Goal: Task Accomplishment & Management: Manage account settings

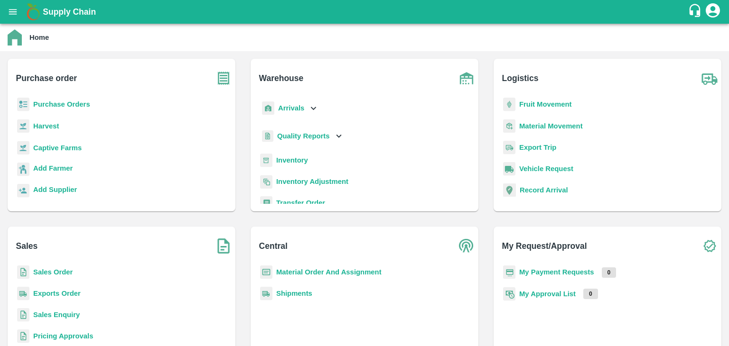
click at [278, 158] on b "Inventory" at bounding box center [292, 161] width 32 height 8
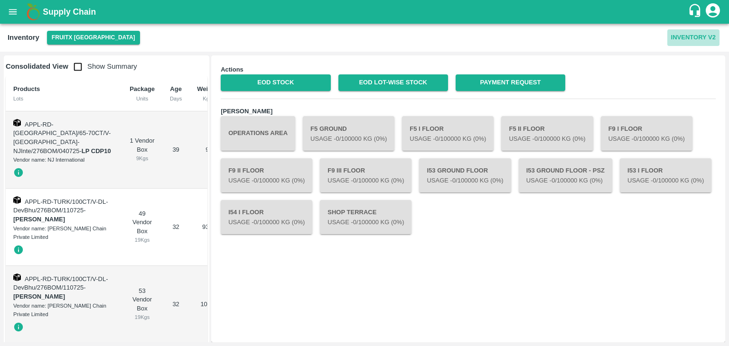
click at [683, 33] on button "Inventory V2" at bounding box center [693, 37] width 52 height 17
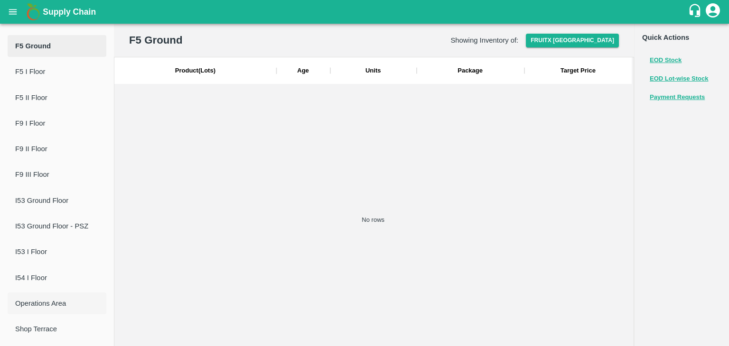
click at [51, 305] on span "Operations Area" at bounding box center [56, 303] width 83 height 10
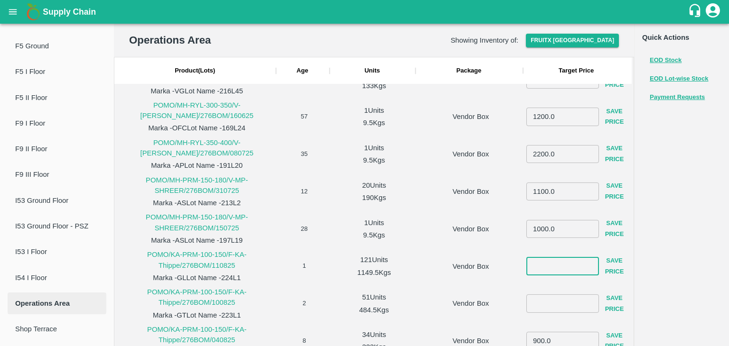
click at [559, 266] on input "number" at bounding box center [562, 266] width 73 height 18
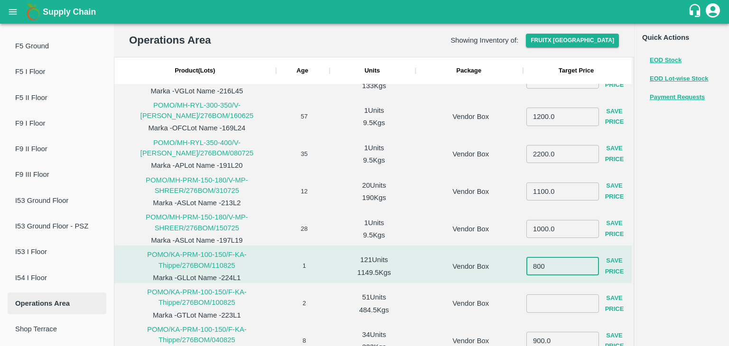
type input "800"
click at [606, 267] on button "Save Price" at bounding box center [614, 267] width 31 height 28
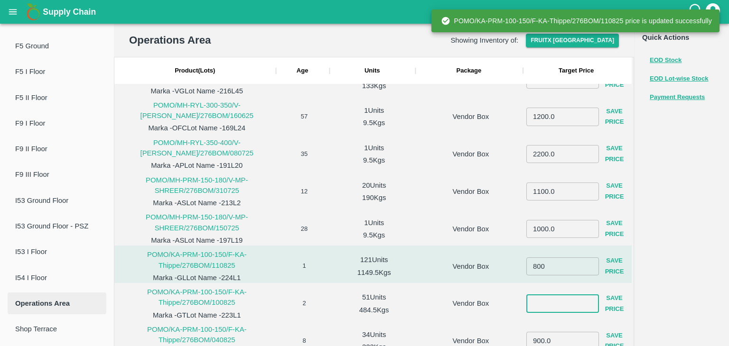
click at [538, 304] on input "number" at bounding box center [562, 304] width 73 height 18
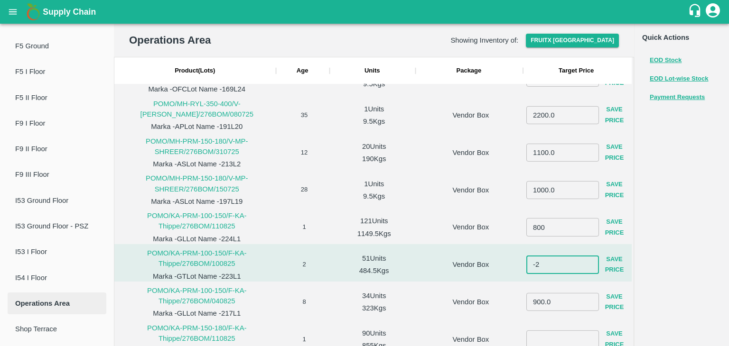
type input "-2"
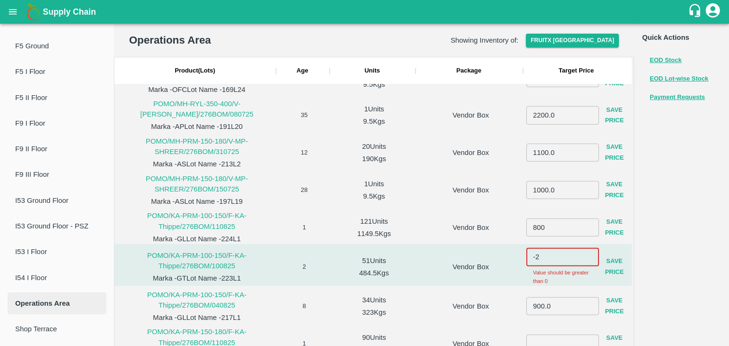
click at [548, 259] on input "-2" at bounding box center [562, 257] width 73 height 18
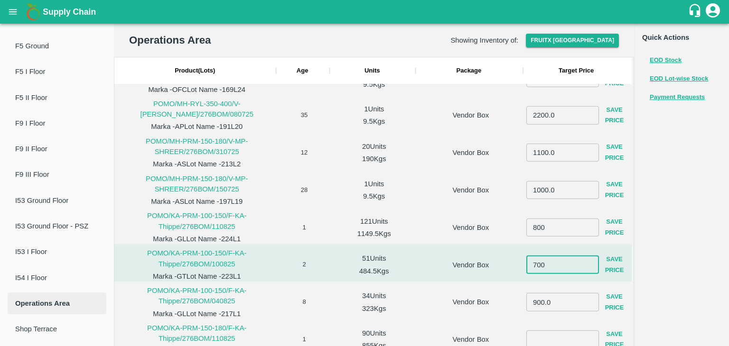
type input "700"
click at [605, 267] on button "Save Price" at bounding box center [614, 265] width 31 height 28
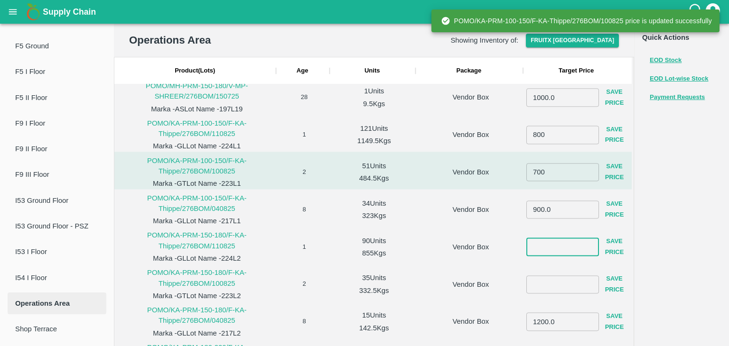
click at [541, 250] on input "number" at bounding box center [562, 247] width 73 height 18
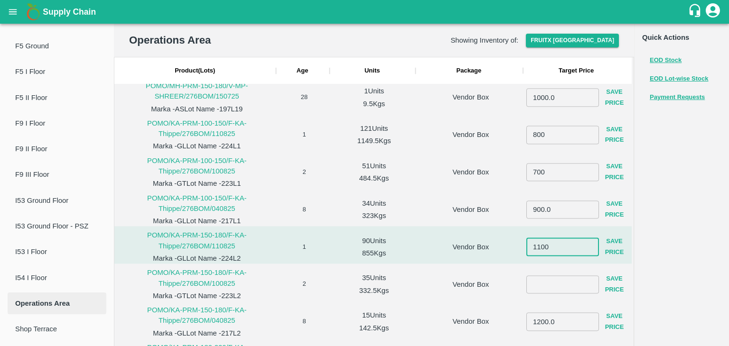
type input "1100"
click at [603, 247] on button "Save Price" at bounding box center [614, 248] width 31 height 28
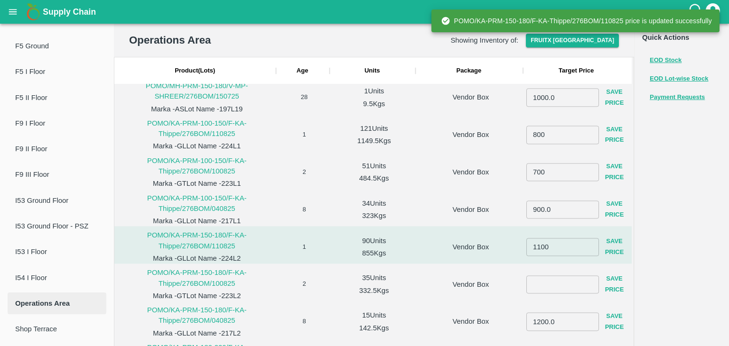
click at [556, 284] on input "number" at bounding box center [562, 285] width 73 height 18
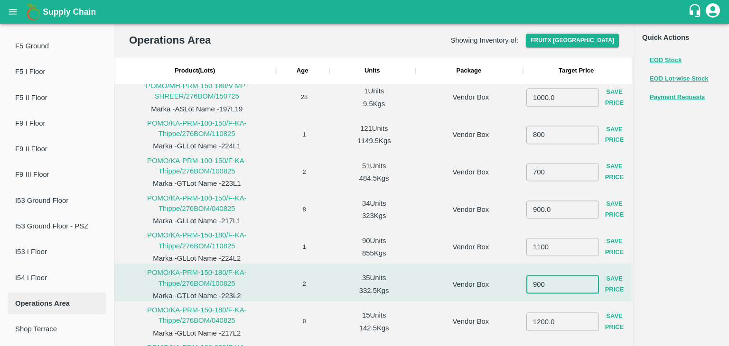
type input "900"
click at [616, 284] on button "Save Price" at bounding box center [614, 285] width 31 height 28
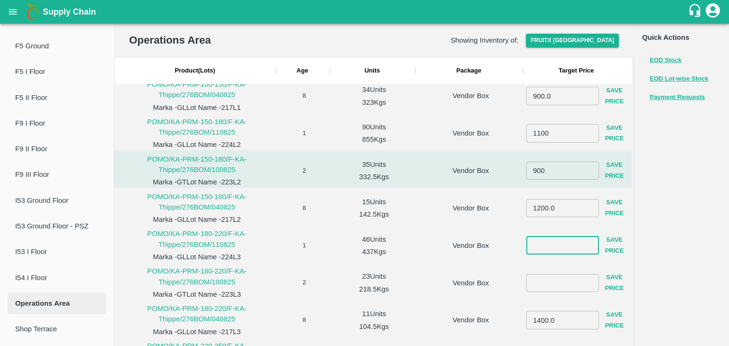
click at [540, 247] on input "number" at bounding box center [562, 246] width 73 height 18
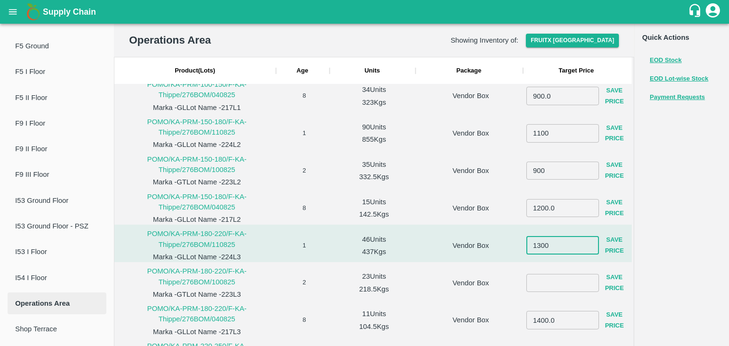
type input "1300"
click at [603, 249] on button "Save Price" at bounding box center [614, 246] width 31 height 28
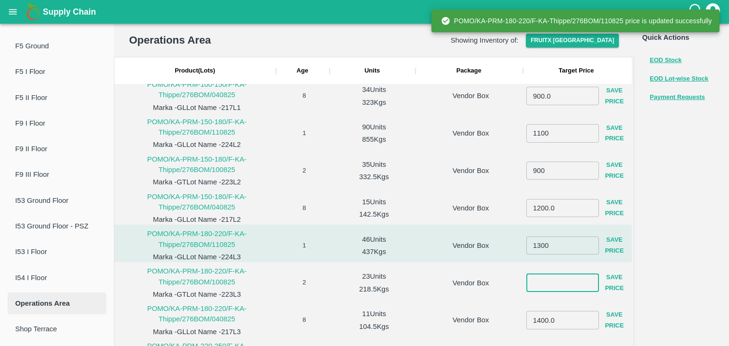
click at [571, 286] on input "number" at bounding box center [562, 283] width 73 height 18
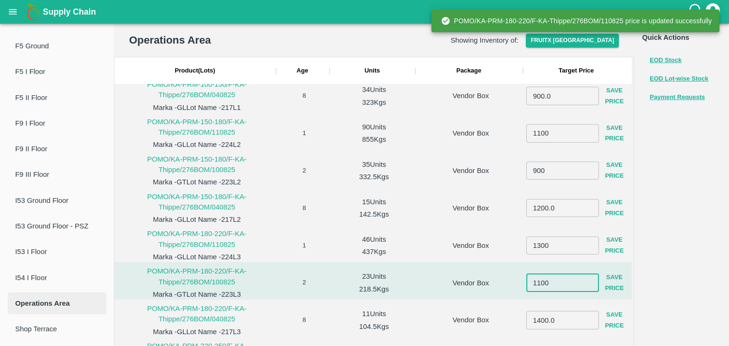
type input "1100"
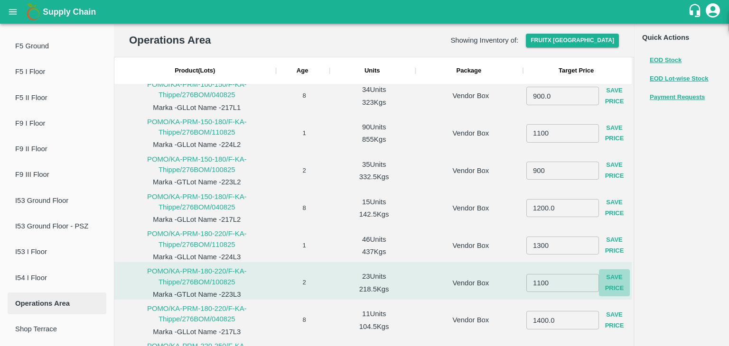
click at [617, 287] on button "Save Price" at bounding box center [614, 283] width 31 height 28
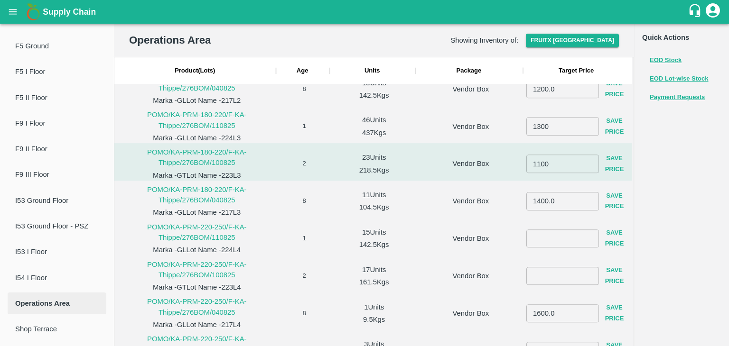
scroll to position [1670, 0]
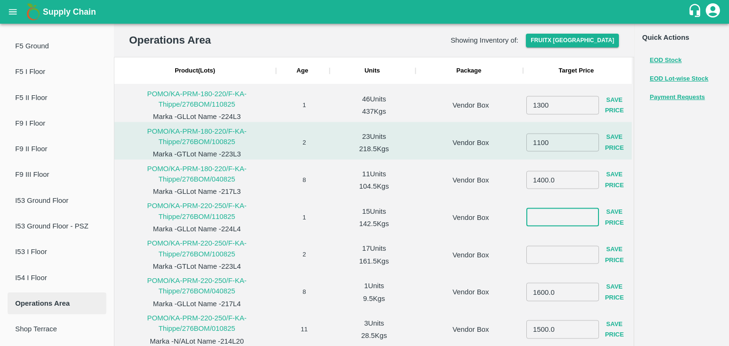
click at [533, 215] on input "number" at bounding box center [562, 217] width 73 height 18
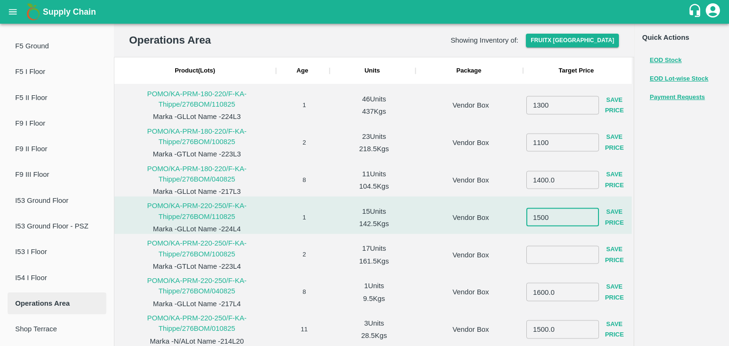
type input "1500"
click at [608, 220] on button "Save Price" at bounding box center [614, 218] width 31 height 28
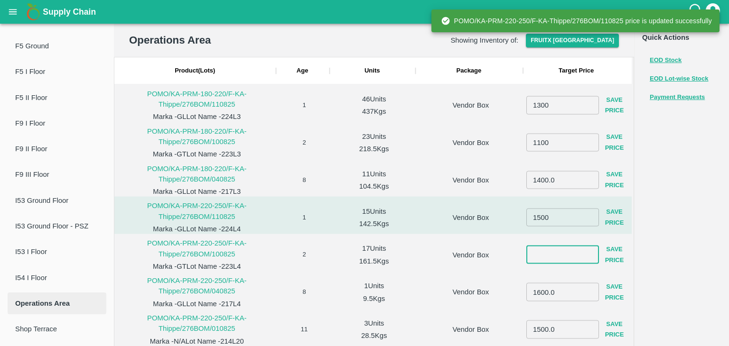
click at [558, 257] on input "number" at bounding box center [562, 255] width 73 height 18
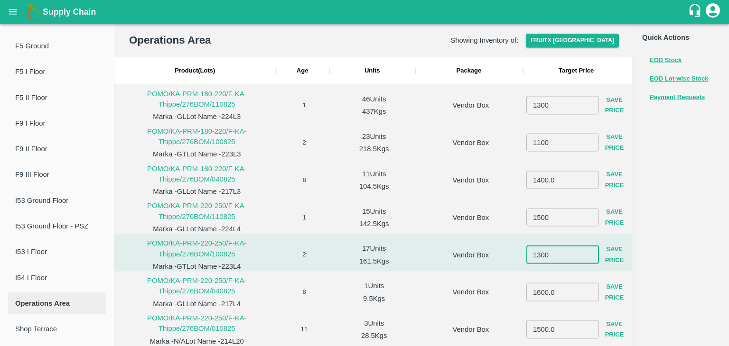
type input "1300"
click at [611, 248] on button "Save Price" at bounding box center [614, 255] width 31 height 28
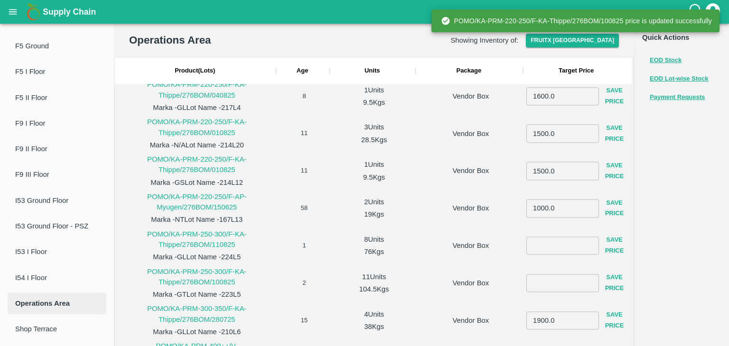
scroll to position [1850, 0]
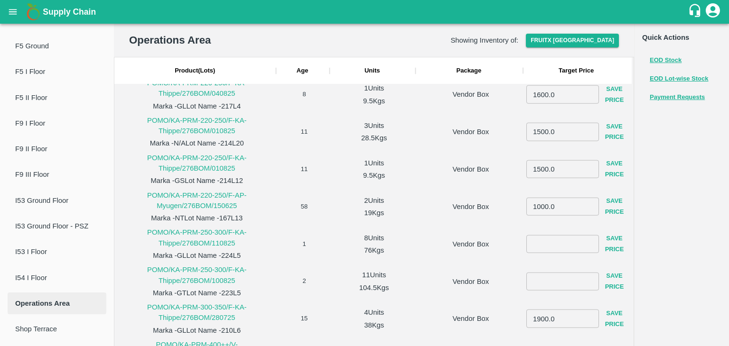
click at [541, 239] on input "number" at bounding box center [562, 244] width 73 height 18
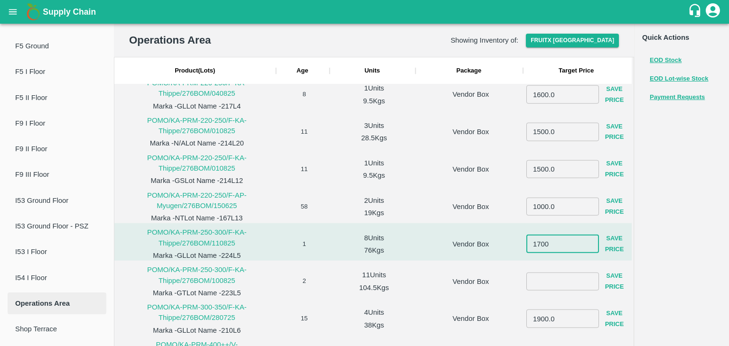
type input "1700"
click at [611, 243] on button "Save Price" at bounding box center [614, 245] width 31 height 28
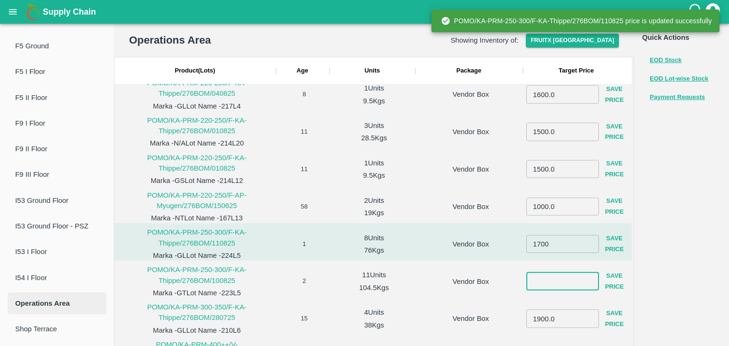
click at [567, 283] on input "number" at bounding box center [562, 281] width 73 height 18
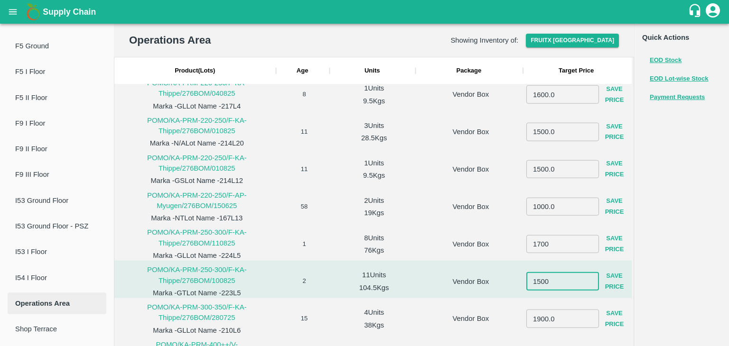
type input "1500"
click at [620, 283] on button "Save Price" at bounding box center [614, 282] width 31 height 28
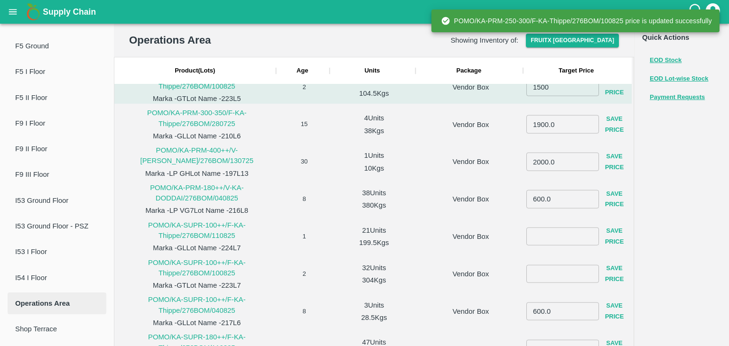
scroll to position [2028, 0]
click at [540, 235] on input "number" at bounding box center [562, 237] width 73 height 18
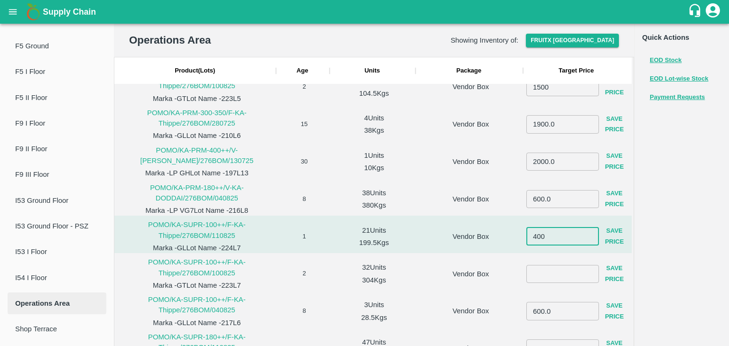
type input "400"
click at [613, 237] on button "Save Price" at bounding box center [614, 237] width 31 height 28
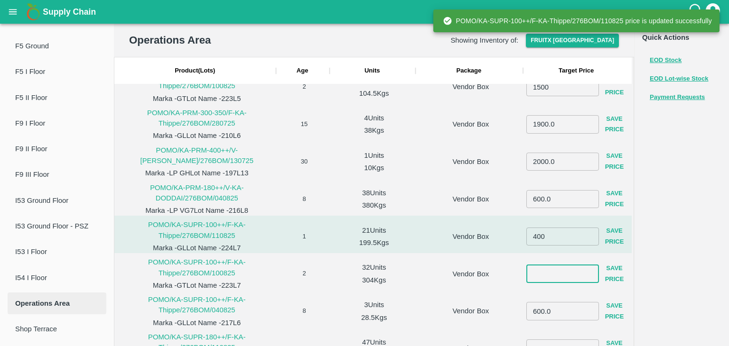
click at [548, 278] on input "number" at bounding box center [562, 274] width 73 height 18
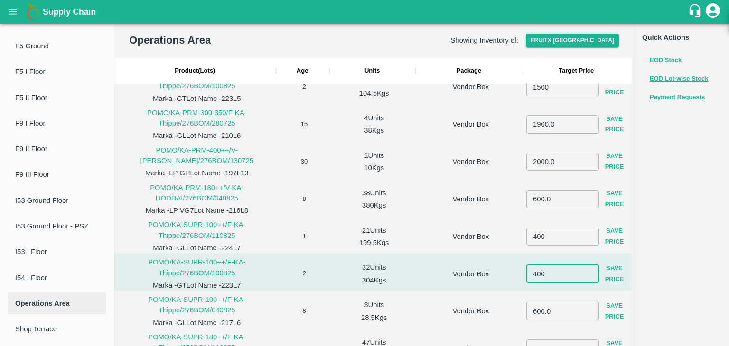
type input "400"
click at [610, 274] on button "Save Price" at bounding box center [614, 274] width 31 height 28
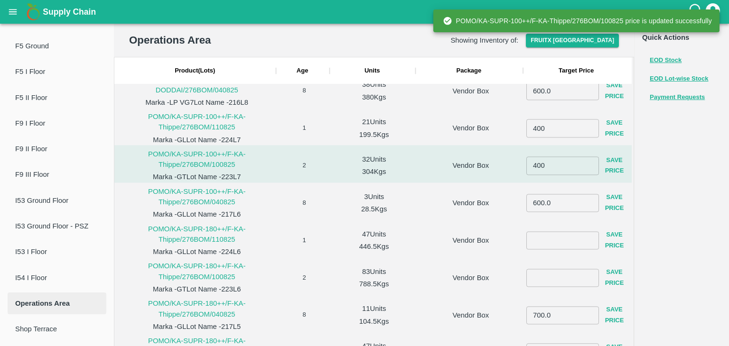
scroll to position [2137, 0]
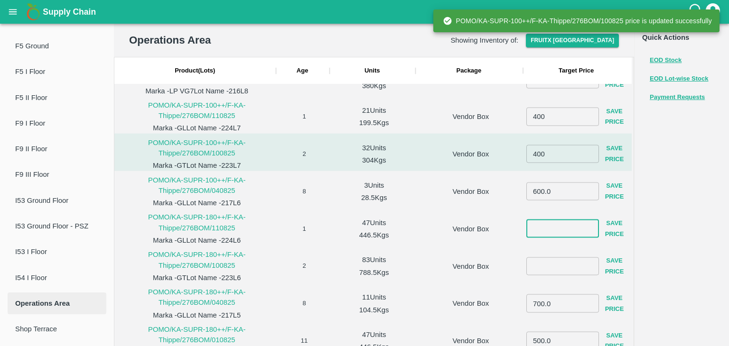
click at [535, 231] on input "number" at bounding box center [562, 229] width 73 height 18
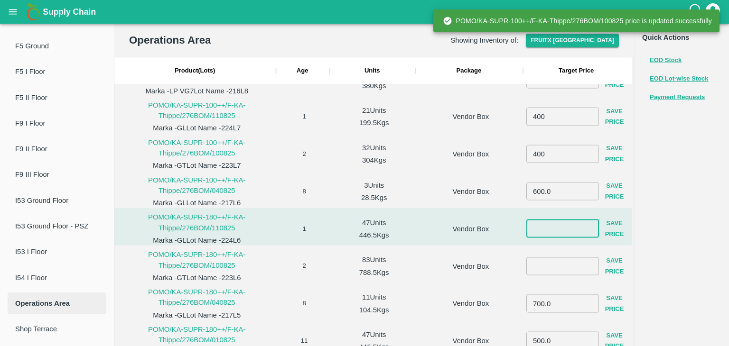
type input "5"
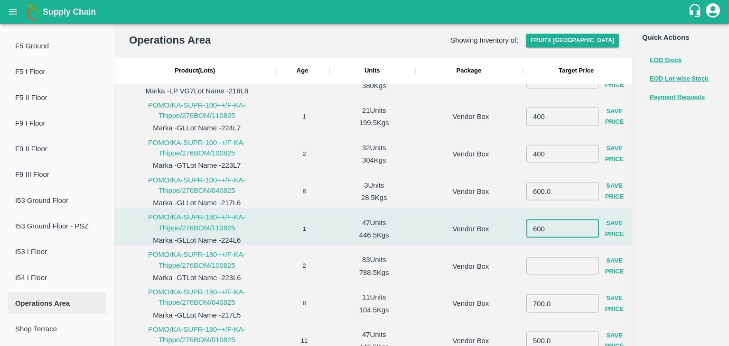
type input "600"
click at [619, 230] on button "Save Price" at bounding box center [614, 229] width 31 height 28
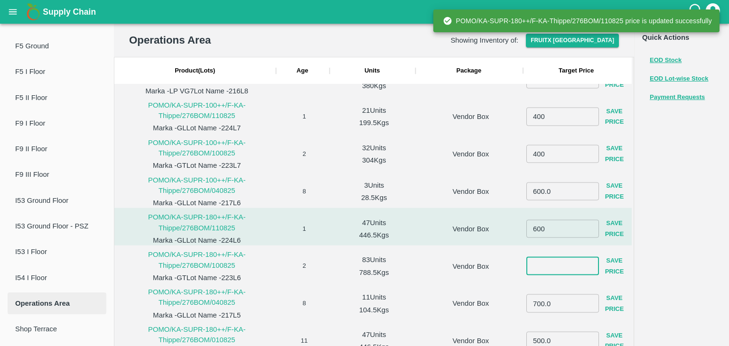
click at [566, 267] on input "number" at bounding box center [562, 266] width 73 height 18
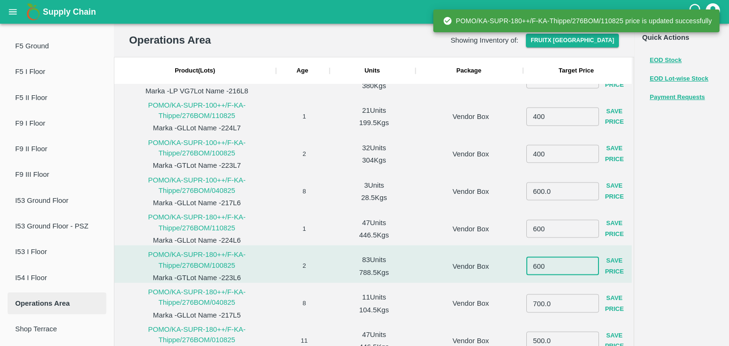
type input "600"
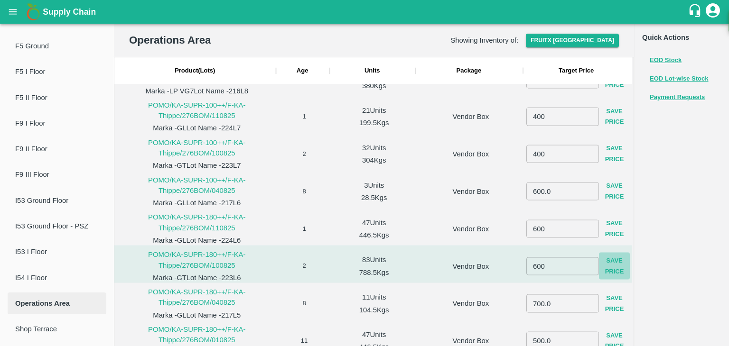
click at [615, 275] on button "Save Price" at bounding box center [614, 267] width 31 height 28
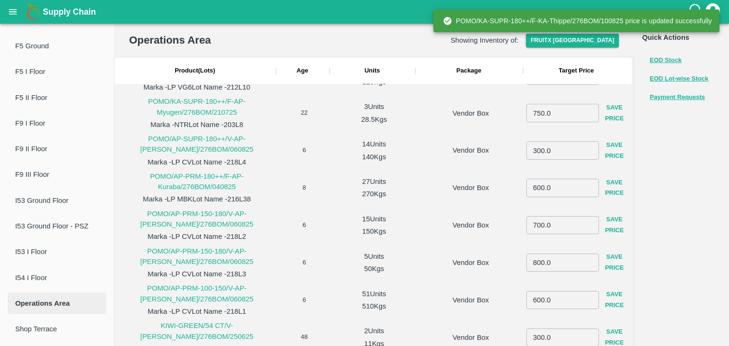
scroll to position [2447, 0]
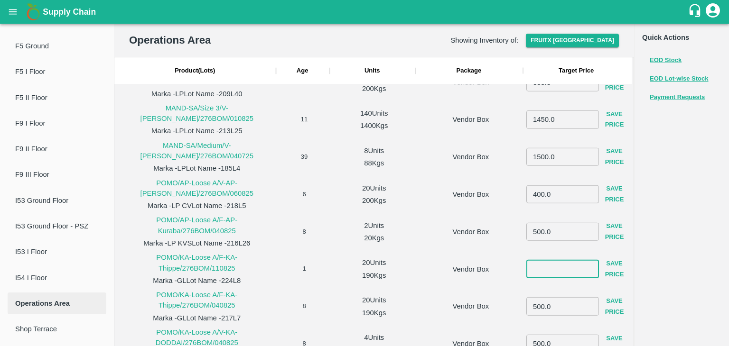
click at [544, 260] on input "number" at bounding box center [562, 269] width 73 height 18
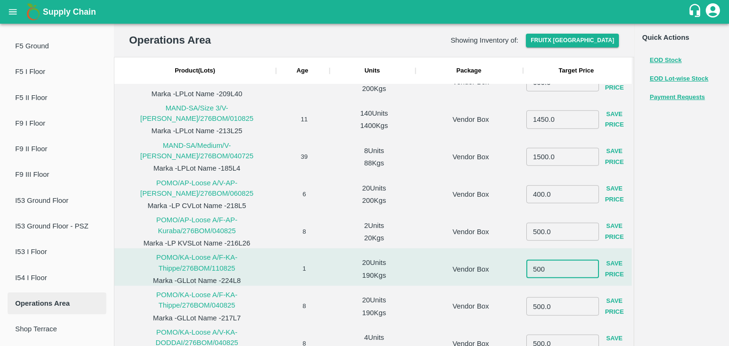
type input "500"
click at [607, 260] on button "Save Price" at bounding box center [614, 270] width 31 height 28
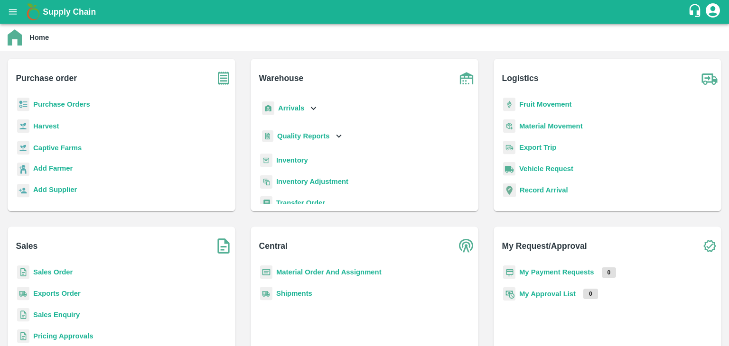
click at [77, 317] on b "Sales Enquiry" at bounding box center [56, 315] width 46 height 8
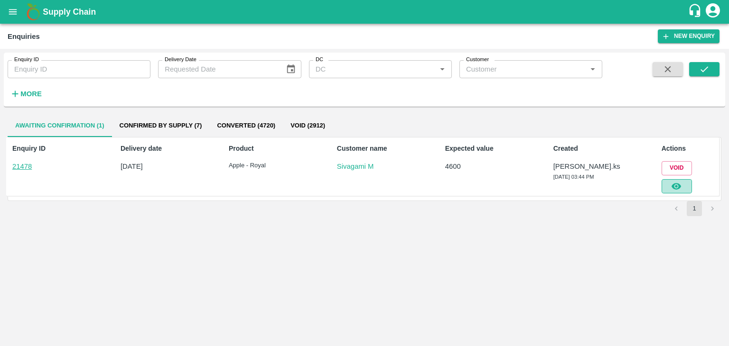
click at [685, 182] on button "button" at bounding box center [676, 186] width 30 height 14
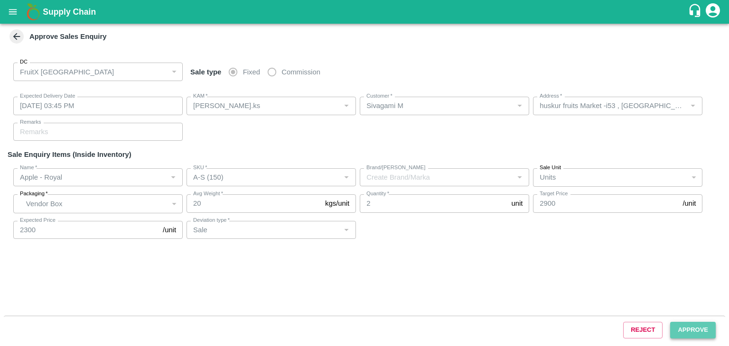
click at [702, 329] on button "Approve" at bounding box center [693, 330] width 46 height 17
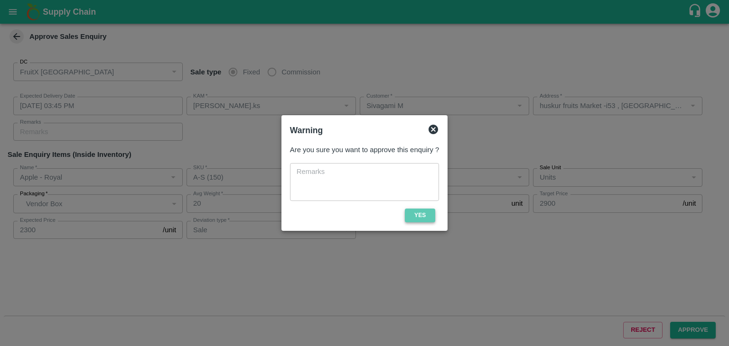
click at [426, 216] on button "Yes" at bounding box center [420, 216] width 30 height 14
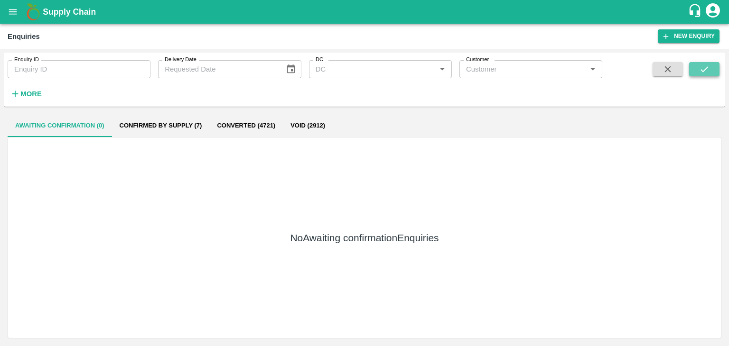
click at [702, 67] on icon "submit" at bounding box center [704, 69] width 10 height 10
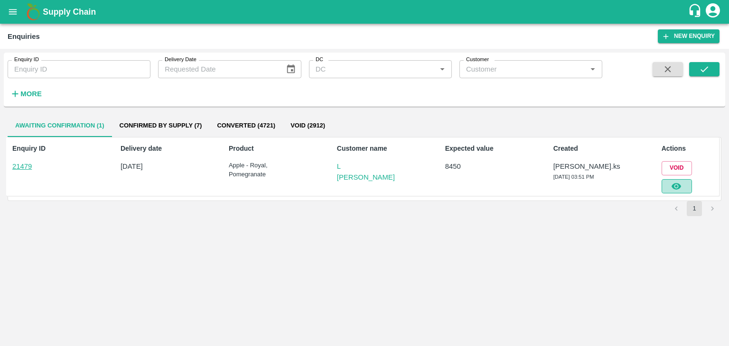
click at [683, 188] on button "button" at bounding box center [676, 186] width 30 height 14
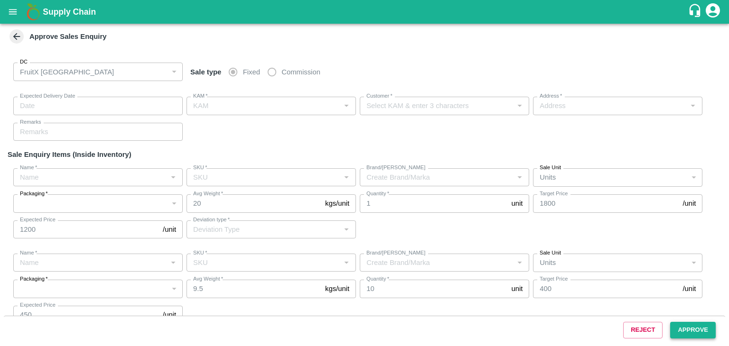
type input "12/08/2025 03:55 PM"
type input "Srinivasa.ks"
type input "L Murugesan"
type input "i29, Huskur fruit market, , Huskur fruit market , Bengaluru, Bangalore Rural, K…"
type input "Apple - Royal"
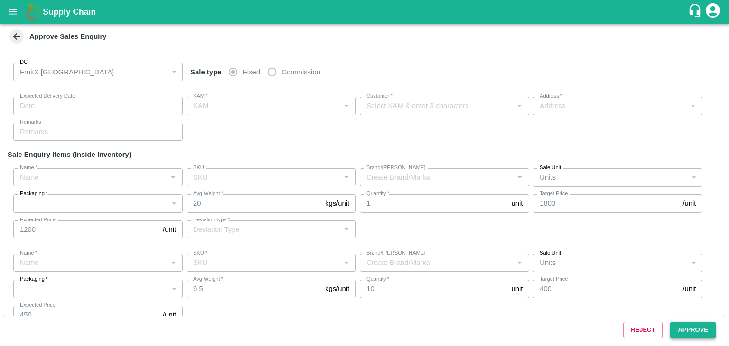
type input "A-Pitoo (310)"
type input "Sale"
type input "Pomegranate"
type input "KA-SUPR-100++"
type input "GL"
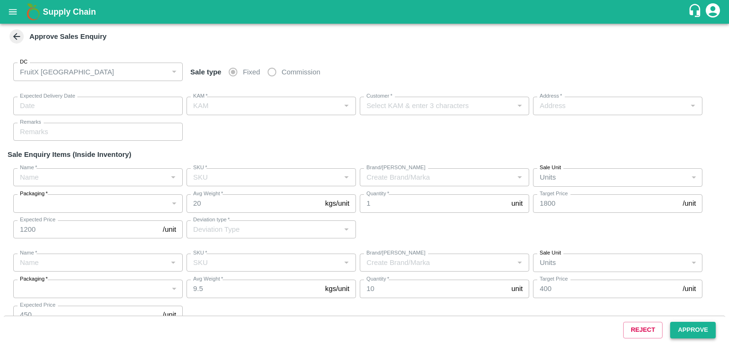
type input "Pomegranate"
type input "KA-Loose A"
type input "GL"
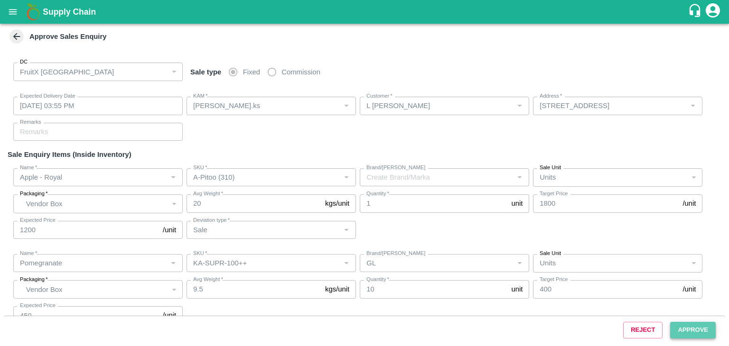
click at [679, 326] on button "Approve" at bounding box center [693, 330] width 46 height 17
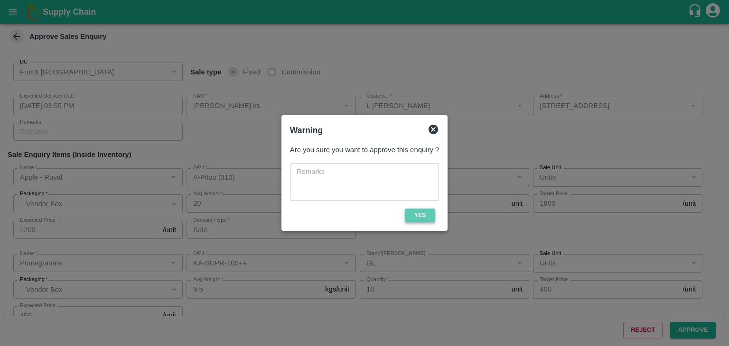
click at [417, 213] on button "Yes" at bounding box center [420, 216] width 30 height 14
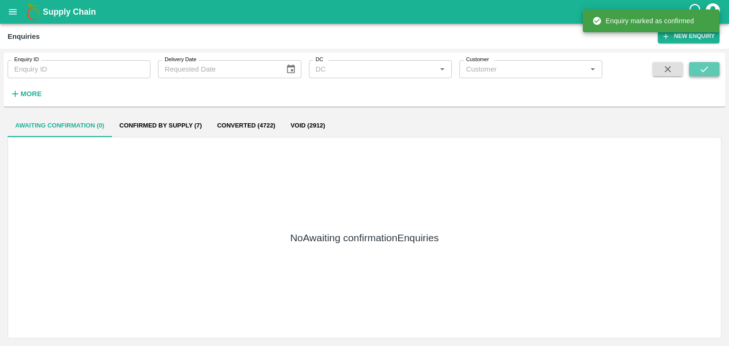
click at [699, 71] on icon "submit" at bounding box center [704, 69] width 10 height 10
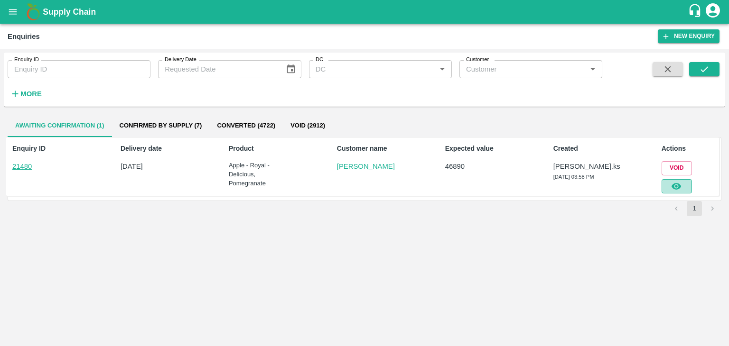
click at [676, 185] on icon "button" at bounding box center [675, 186] width 9 height 7
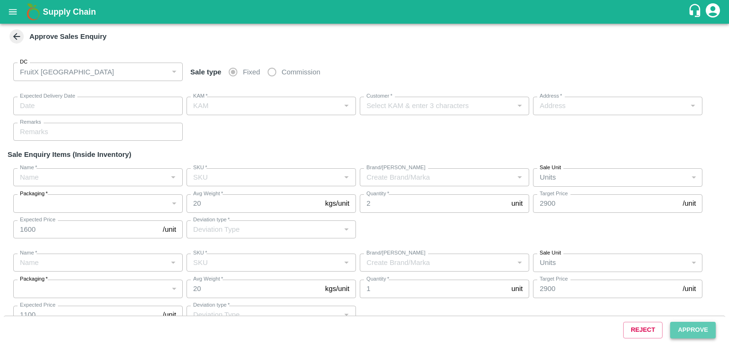
click at [702, 329] on button "Approve" at bounding box center [693, 330] width 46 height 17
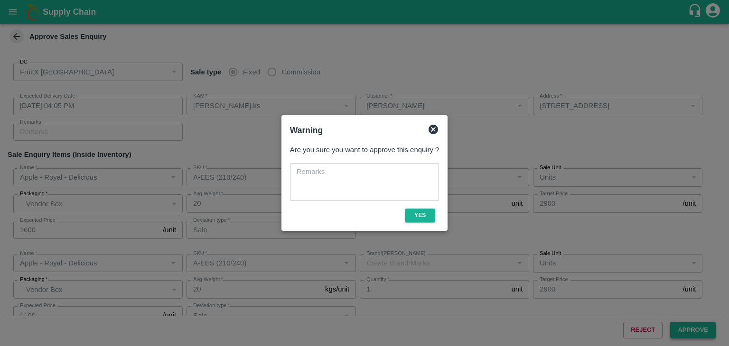
type input "12/08/2025 04:05 PM"
type input "Srinivasa.ks"
type input "Mohammed Fareed"
type input "No 12, Noha street, C Street broad way road, , Shivajinagar Bangalore north, Ba…"
type input "Apple - Royal - Delicious"
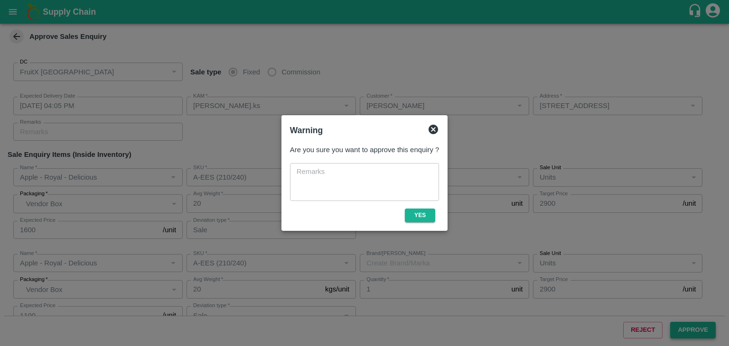
type input "A-EES (210/240)"
type input "Sale"
type input "Apple - Royal - Delicious"
type input "A-EES (210/240)"
type input "Sale"
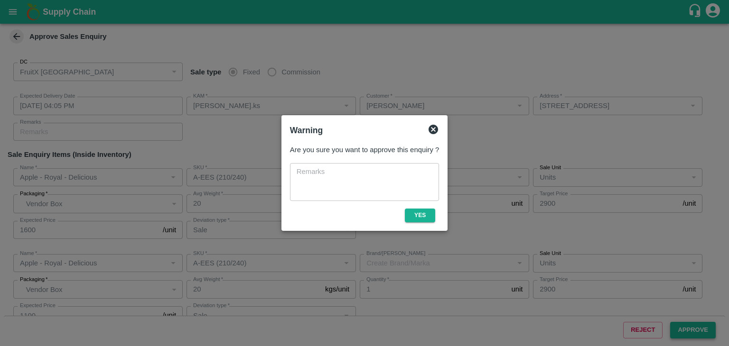
type input "Apple - Royal - Delicious"
type input "A-EES (210/240)"
type input "Sale"
type input "Apple - Royal - Delicious"
type input "A-EES (210/240)"
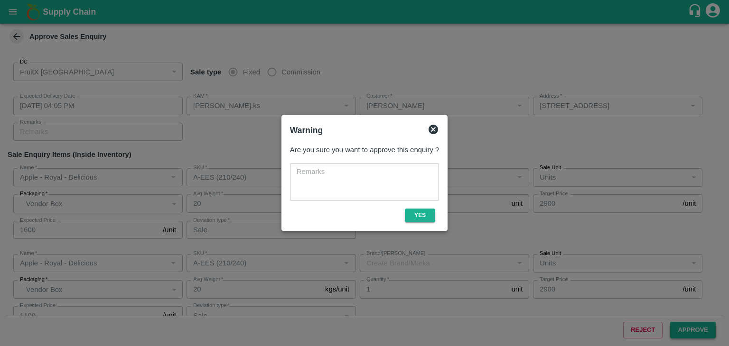
type input "Sale"
type input "Apple - Royal - Delicious"
type input "A-EES (210/240)"
type input "Sale"
type input "Pomegranate"
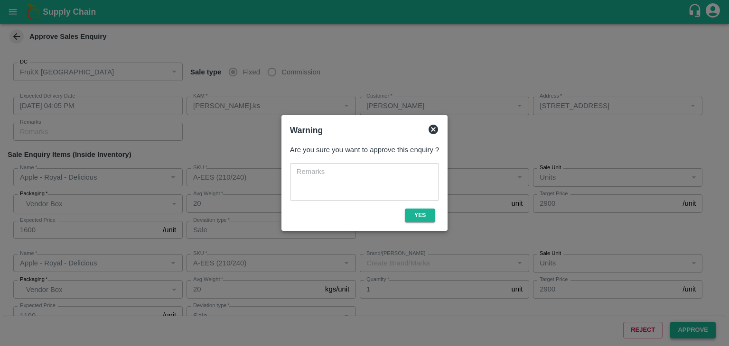
type input "KA-SUPR-180++"
type input "GL"
click at [418, 215] on button "Yes" at bounding box center [420, 216] width 30 height 14
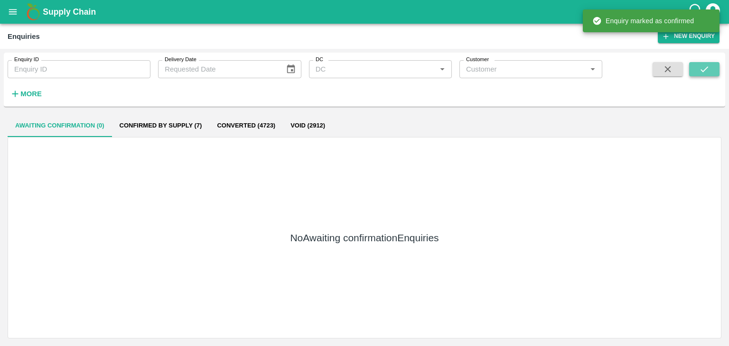
click at [712, 74] on button "submit" at bounding box center [704, 69] width 30 height 14
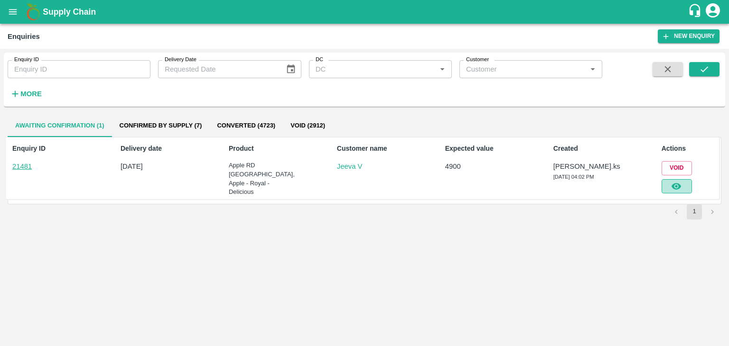
click at [675, 181] on icon "button" at bounding box center [676, 186] width 10 height 10
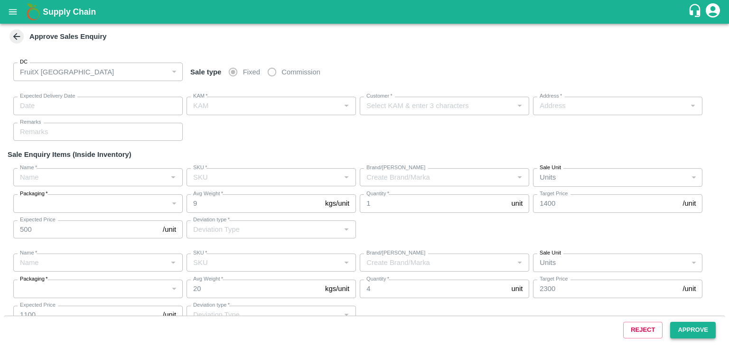
type input "12/08/2025 04:05 PM"
type input "Srinivasa.ks"
type input "Jeeva V"
type input "huskur fruits Market , huskur fruits Market , Bangalore, Bangalore Rural, KARNA…"
type input "Apple RD Iran"
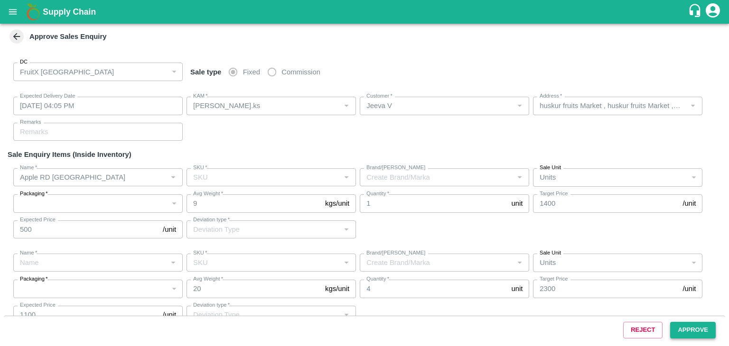
type input "65-70CT"
type input "LP CDP10"
type input "Sale"
type input "Apple - Royal - Delicious"
type input "A-Open Septt. -6L"
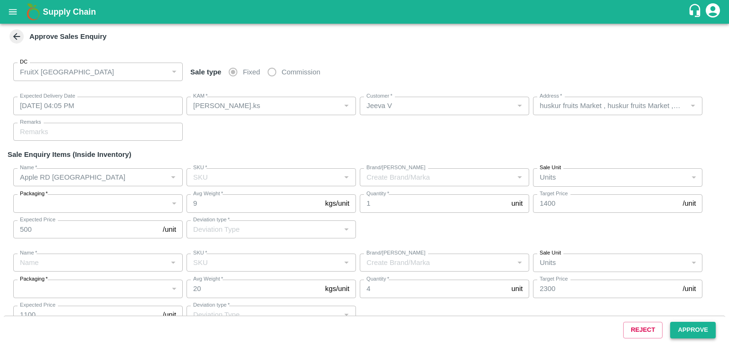
type input "Sale"
click at [689, 329] on button "Approve" at bounding box center [693, 330] width 46 height 17
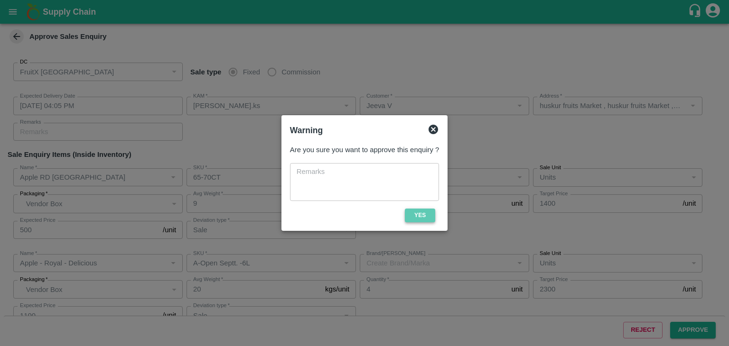
click at [421, 217] on button "Yes" at bounding box center [420, 216] width 30 height 14
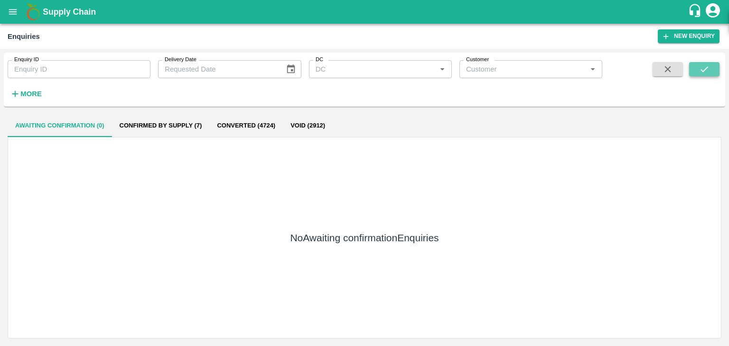
click at [695, 65] on button "submit" at bounding box center [704, 69] width 30 height 14
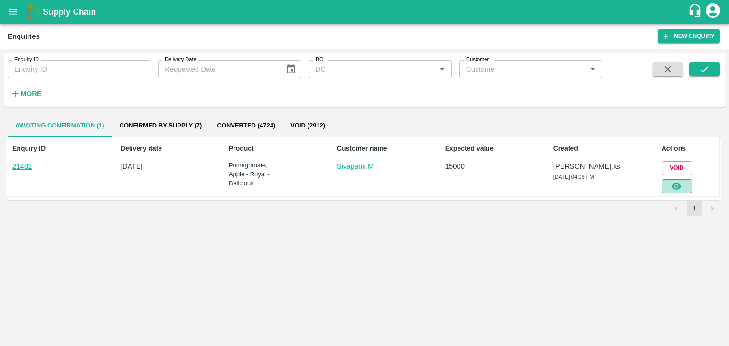
click at [688, 185] on button "button" at bounding box center [676, 186] width 30 height 14
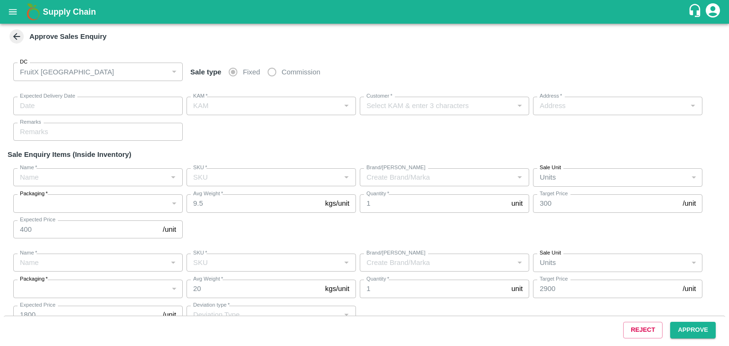
type input "12/08/2025 04:20 PM"
type input "Srinivasa.ks"
type input "Sivagami M"
type input "huskur fruits Market -i53 , huskur fruits Market , Bangalore, Bangalore Rural, …"
type input "Pomegranate"
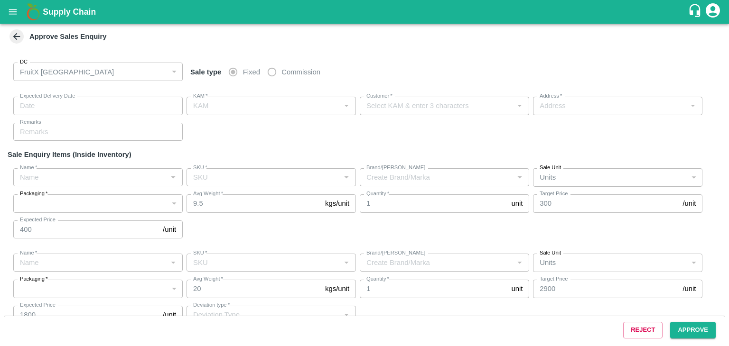
type input "KA-Green"
type input "GT"
type input "Apple - Royal - Delicious"
type input "A-ES (175)"
type input "Sale"
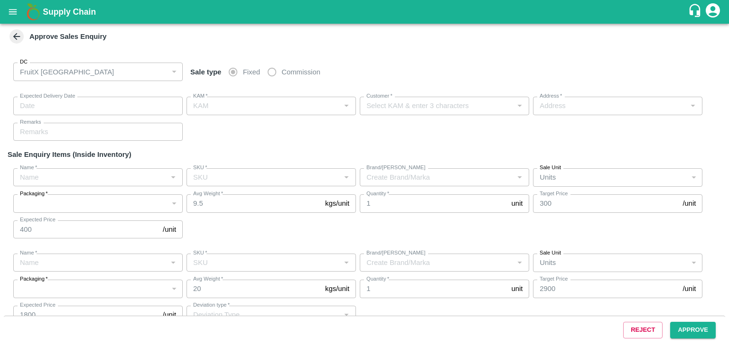
type input "Pomegranate"
type input "KA-SUPR-100++"
type input "GT"
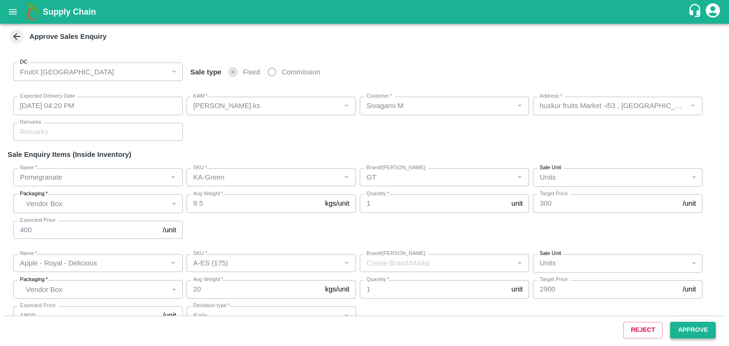
drag, startPoint x: 674, startPoint y: 344, endPoint x: 685, endPoint y: 324, distance: 23.4
click at [685, 324] on div "DC FruitX Bangalore 147 DC Sale type Fixed Commission Expected Delivery Date 12…" at bounding box center [364, 197] width 729 height 297
click at [685, 324] on button "Approve" at bounding box center [693, 330] width 46 height 17
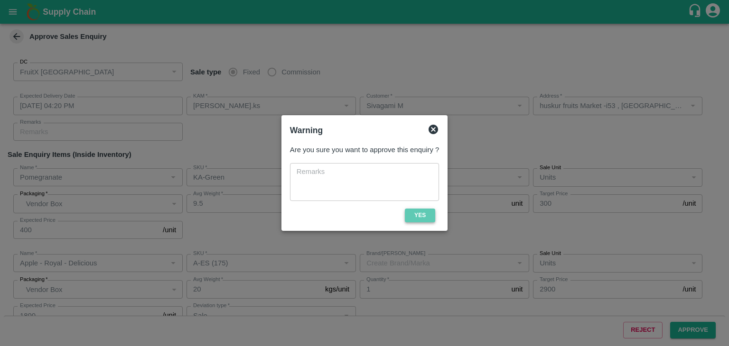
click at [415, 218] on button "Yes" at bounding box center [420, 216] width 30 height 14
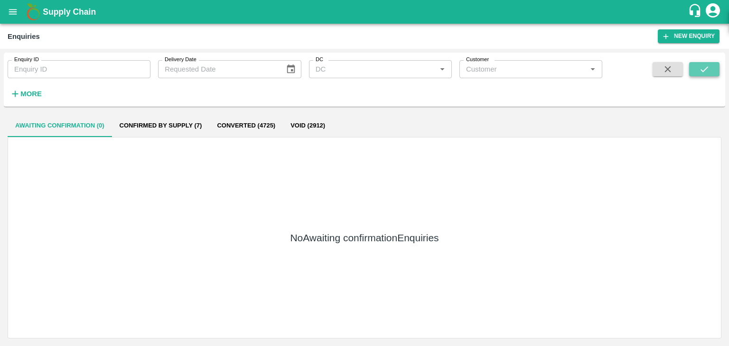
click at [717, 66] on button "submit" at bounding box center [704, 69] width 30 height 14
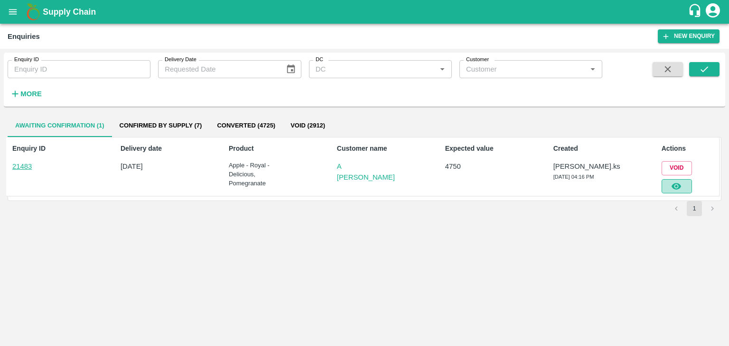
click at [682, 189] on button "button" at bounding box center [676, 186] width 30 height 14
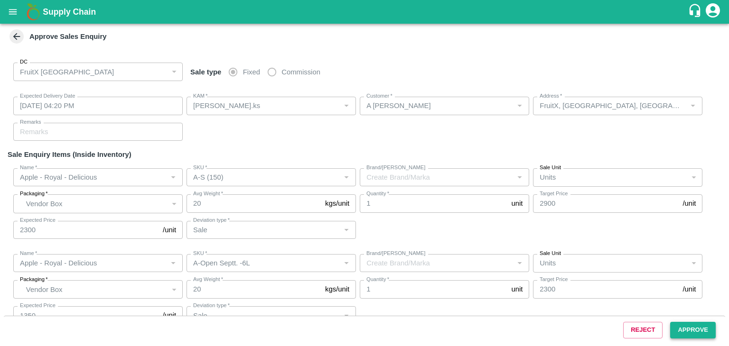
type input "12/08/2025 04:20 PM"
type input "Srinivasa.ks"
type input "A Annadurai"
type input "FruitX, Bangalore, Bangalore Urban, KARNATAKA"
type input "Apple - Royal - Delicious"
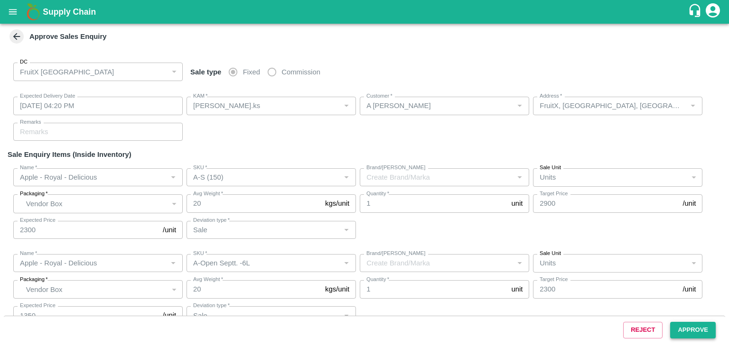
type input "A-S (150)"
type input "Sale"
type input "Apple - Royal - Delicious"
type input "A-Open Septt. -6L"
type input "Sale"
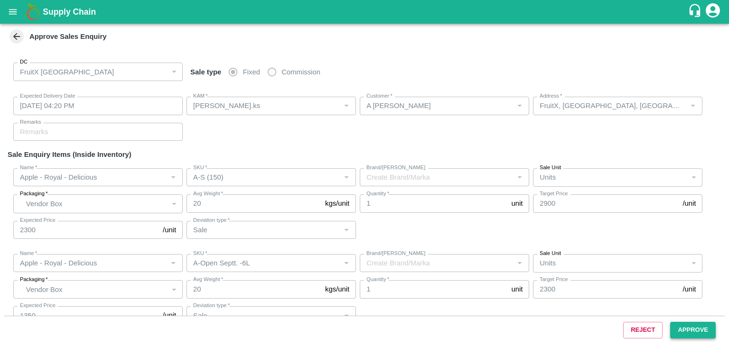
type input "Pomegranate"
type input "KA-SUPR-100++"
type input "GL"
type input "Sale"
click at [708, 329] on button "Approve" at bounding box center [693, 330] width 46 height 17
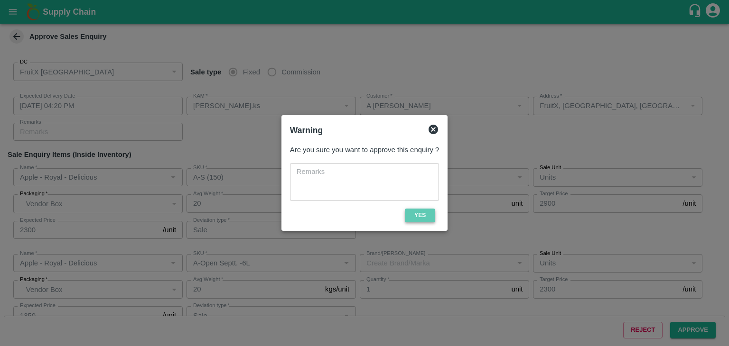
click at [419, 219] on button "Yes" at bounding box center [420, 216] width 30 height 14
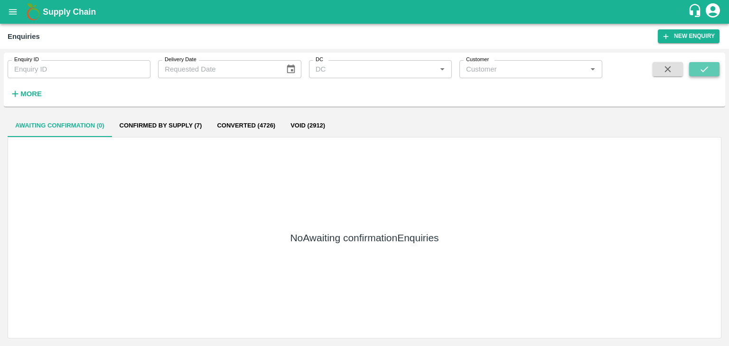
click at [702, 65] on icon "submit" at bounding box center [704, 69] width 10 height 10
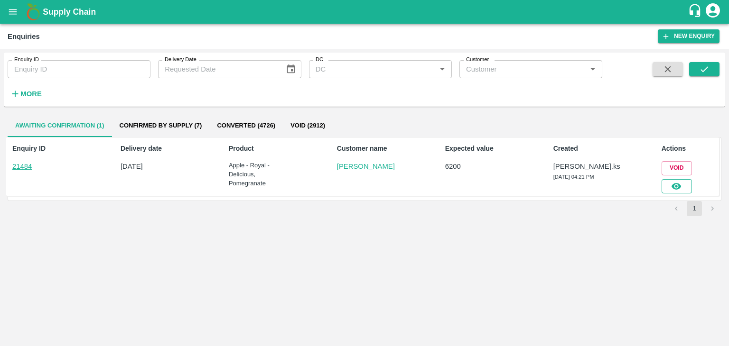
drag, startPoint x: 676, startPoint y: 195, endPoint x: 681, endPoint y: 187, distance: 9.4
click at [681, 187] on div "Enquiry ID 21484 Delivery date 12 Aug 2025 Product Apple - Royal - Delicious, P…" at bounding box center [364, 169] width 713 height 64
click at [681, 187] on icon "button" at bounding box center [676, 186] width 10 height 10
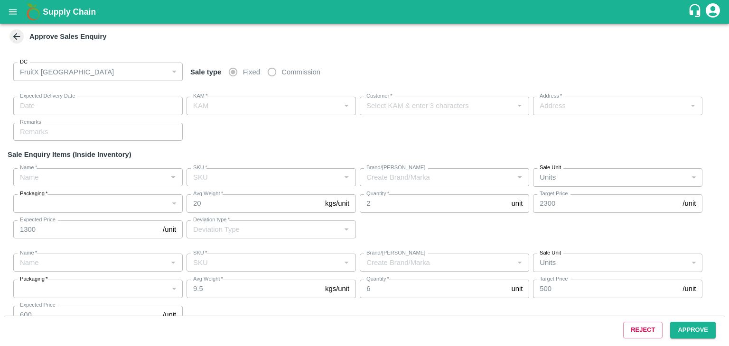
type input "12/08/2025 04:25 PM"
type input "Srinivasa.ks"
type input "Chalapathi"
type input "huskur i53, kanarataka, bangalore, Bengaluru (Bangalore) Urban, Karnataka, 5601…"
type input "Apple - Royal - Delicious"
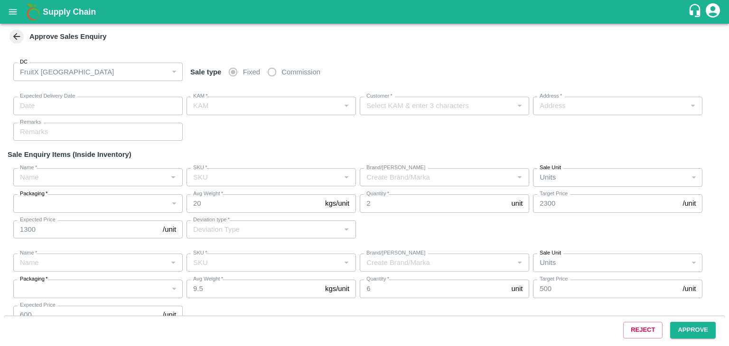
type input "A-Pitoo (310)"
type input "Sale"
type input "Pomegranate"
type input "KA-Loose A"
type input "GL"
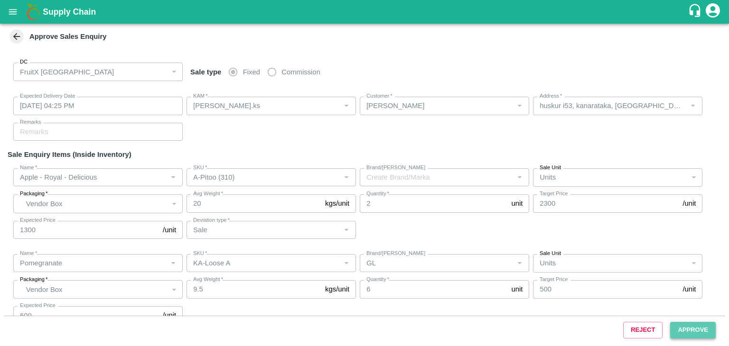
click at [693, 329] on button "Approve" at bounding box center [693, 330] width 46 height 17
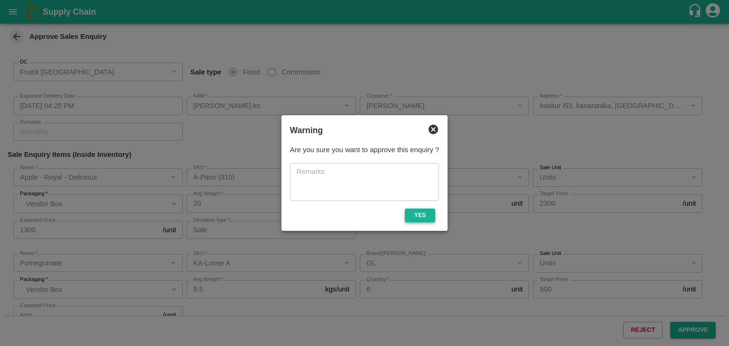
click at [418, 215] on button "Yes" at bounding box center [420, 216] width 30 height 14
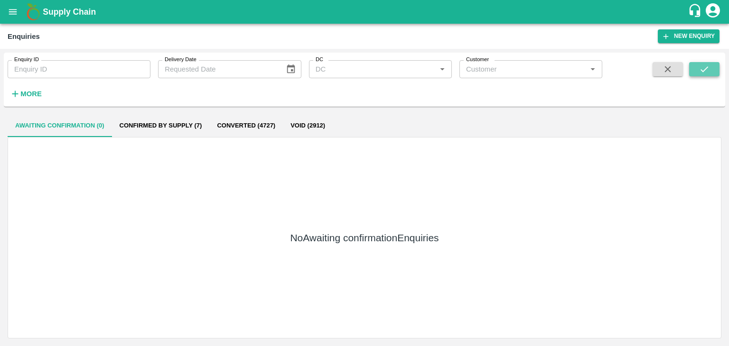
click at [707, 70] on icon "submit" at bounding box center [704, 69] width 10 height 10
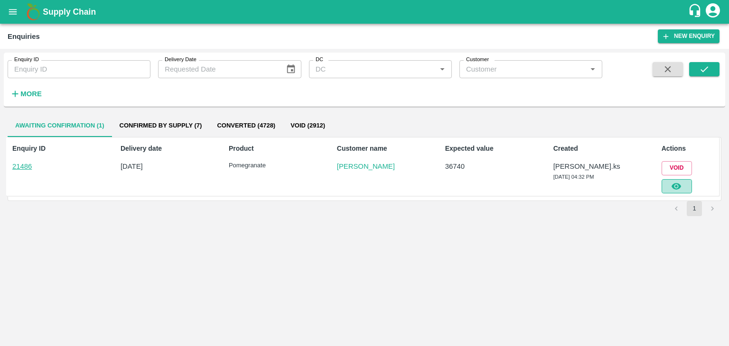
click at [678, 191] on icon "button" at bounding box center [676, 186] width 10 height 10
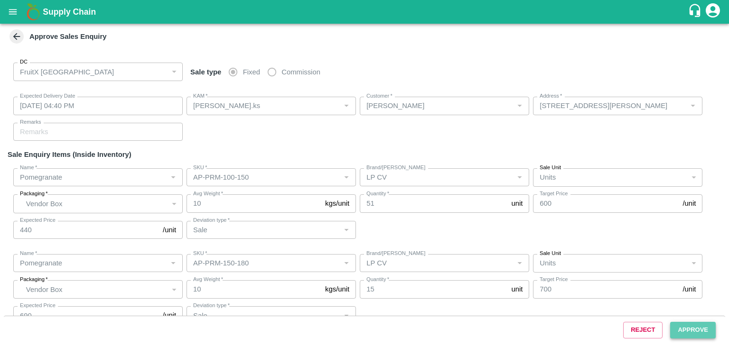
type input "12/08/2025 04:40 PM"
type input "Srinivasa.ks"
type input "Ramesh M"
type input "4/44 Goundar Street, Kadayam Nallapallayam , Villupuram, Viluppuram, Viluppuram…"
type input "Pomegranate"
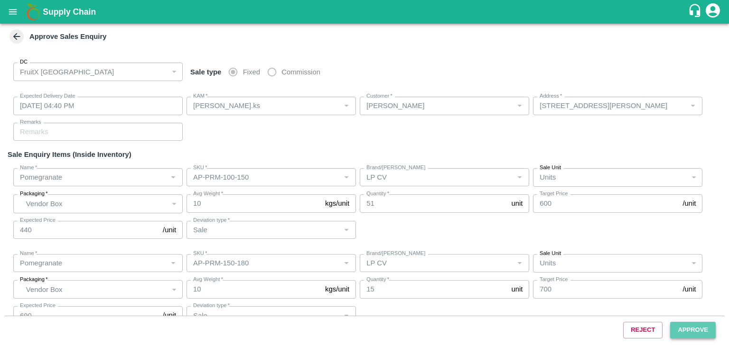
type input "AP-PRM-100-150"
type input "LP CV"
type input "Sale"
type input "Pomegranate"
type input "AP-PRM-150-180"
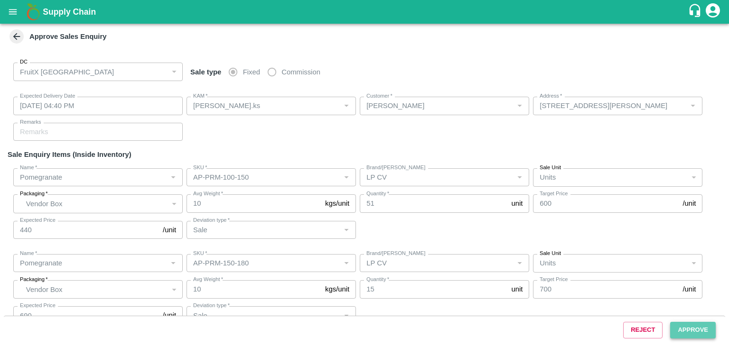
type input "LP CV"
type input "Sale"
type input "Pomegranate"
type input "AP-PRM-150-180"
type input "LP CV"
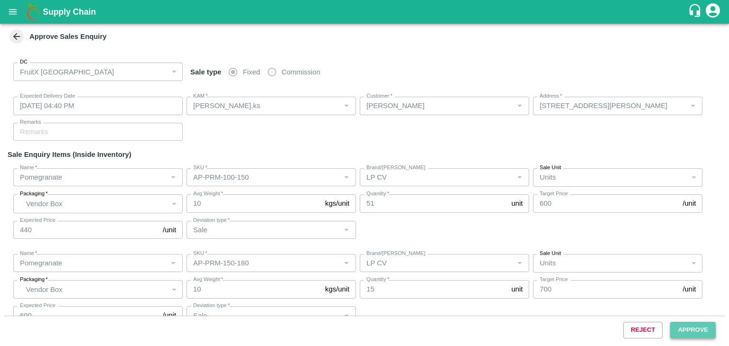
type input "Sale"
click at [685, 329] on button "Approve" at bounding box center [693, 330] width 46 height 17
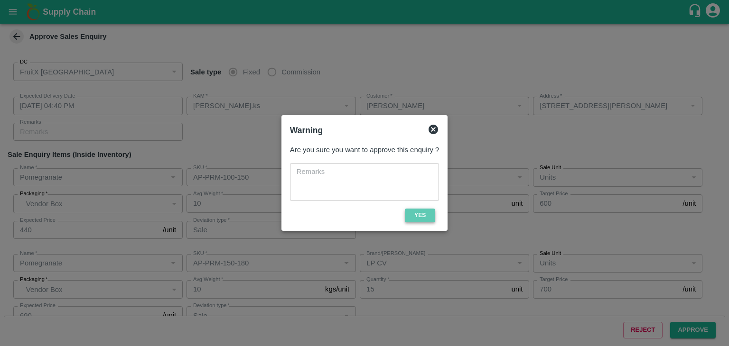
click at [428, 215] on button "Yes" at bounding box center [420, 216] width 30 height 14
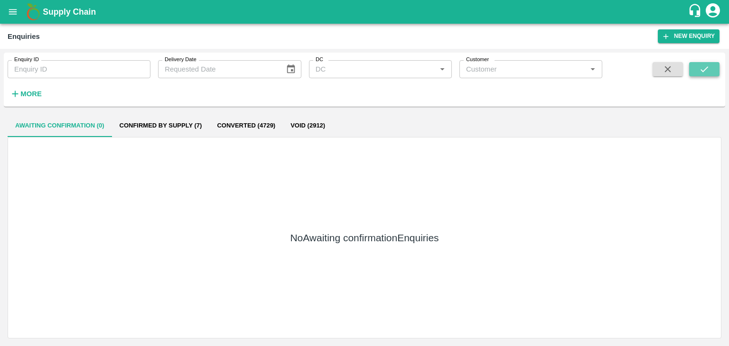
click at [705, 72] on icon "submit" at bounding box center [704, 69] width 10 height 10
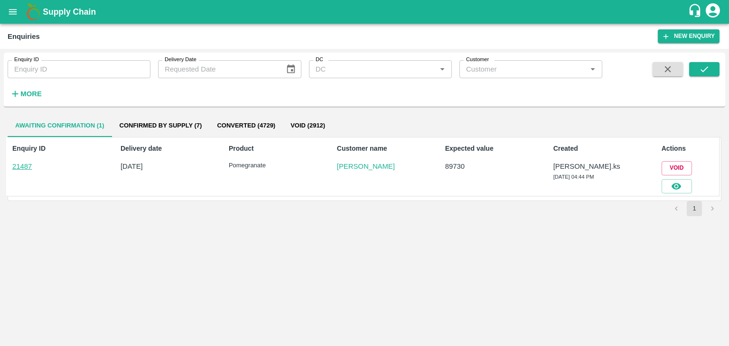
click at [673, 178] on div at bounding box center [674, 185] width 34 height 18
click at [674, 186] on icon "button" at bounding box center [675, 186] width 9 height 7
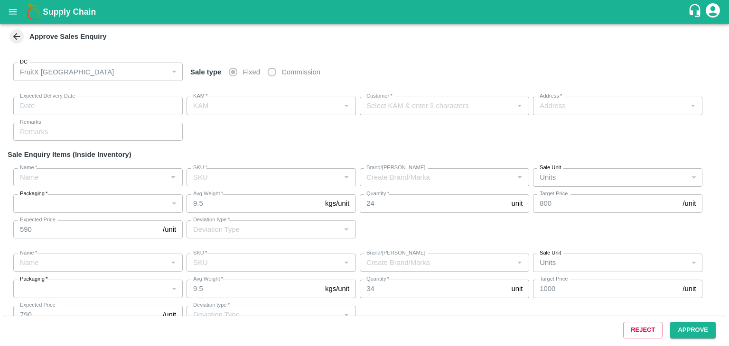
click at [693, 329] on div "Reject Approve" at bounding box center [364, 330] width 721 height 28
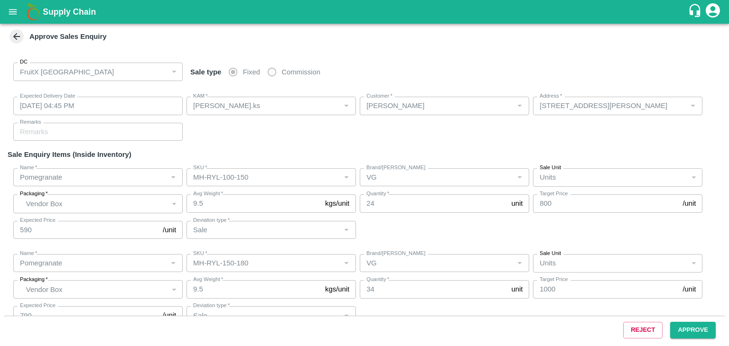
type input "12/08/2025 04:45 PM"
type input "Srinivasa.ks"
type input "Ramesh M"
type input "4/44 Goundar Street, Kadayam Nallapallayam , Villupuram, Viluppuram, Viluppuram…"
type input "Pomegranate"
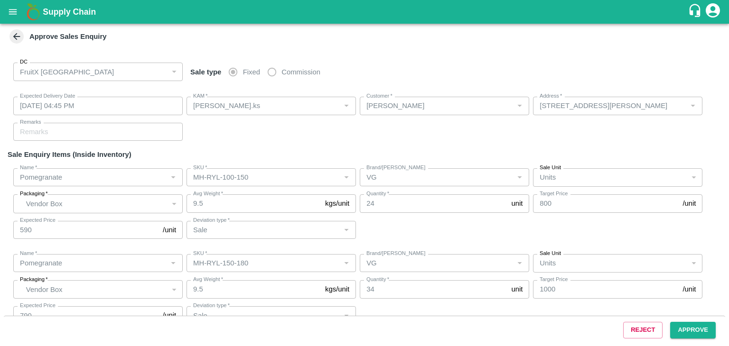
type input "MH-RYL-100-150"
type input "VG"
type input "Sale"
type input "Pomegranate"
type input "MH-RYL-150-180"
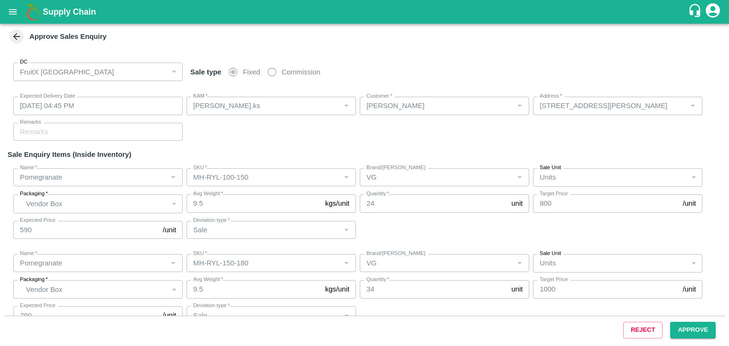
type input "VG"
type input "Sale"
type input "Pomegranate"
type input "MH-RYL-220-250"
type input "VG"
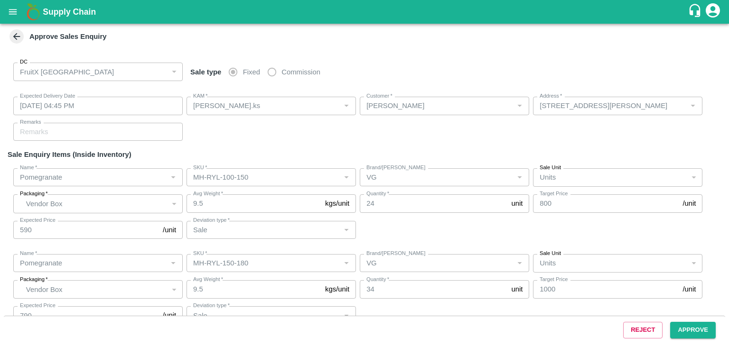
type input "Sale"
type input "Pomegranate"
type input "MH-RYL-250-300"
type input "VG"
type input "Sale"
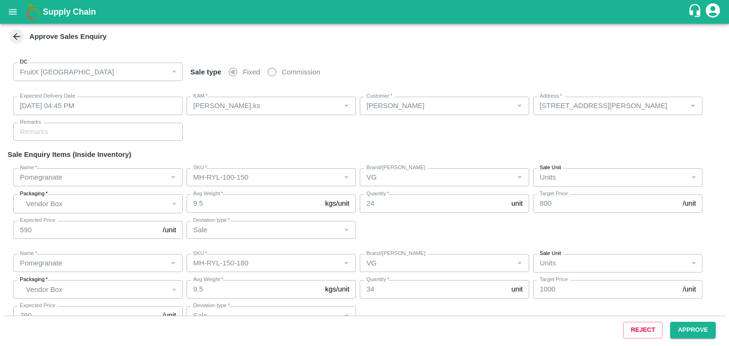
type input "Pomegranate"
type input "MH-RYL-150-180"
type input "ZK"
type input "Sale"
type input "Pomegranate"
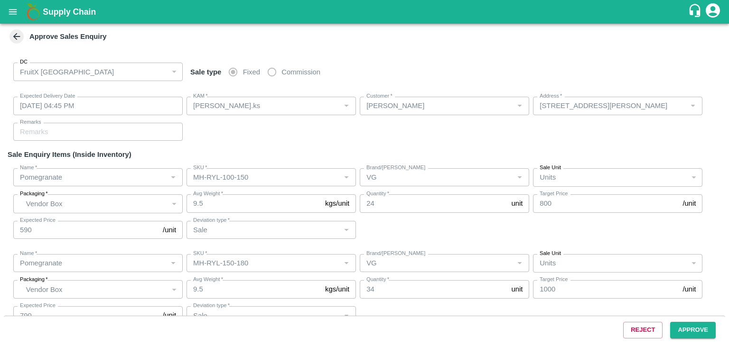
type input "MH-RYL-100-150"
type input "SP"
type input "Sale"
click at [691, 329] on button "Approve" at bounding box center [693, 330] width 46 height 17
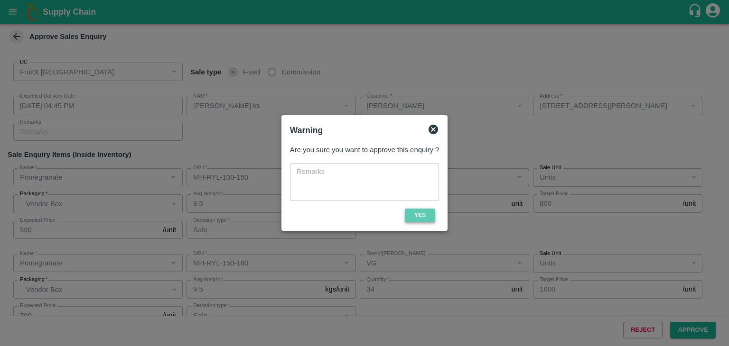
click at [414, 212] on button "Yes" at bounding box center [420, 216] width 30 height 14
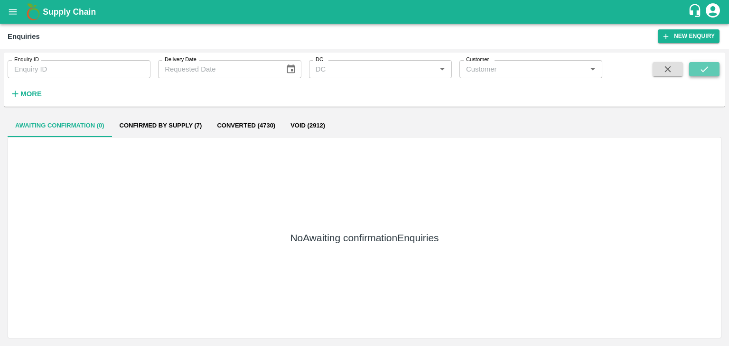
click at [698, 76] on button "submit" at bounding box center [704, 69] width 30 height 14
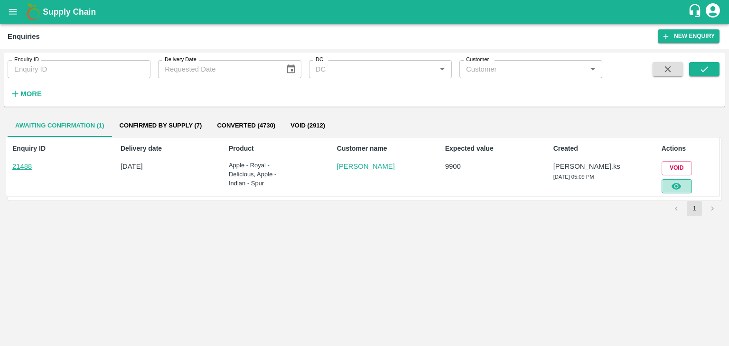
click at [674, 192] on button "button" at bounding box center [676, 186] width 30 height 14
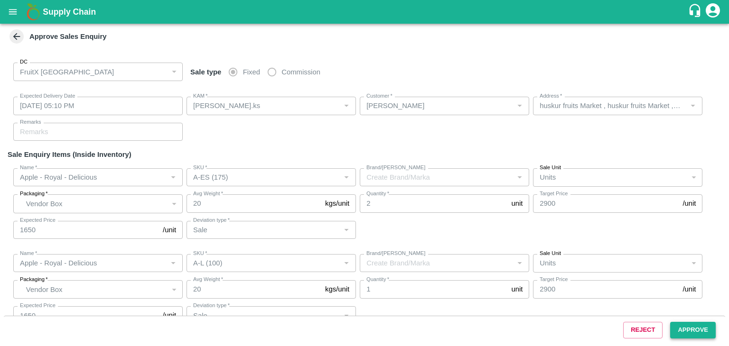
type input "12/08/2025 05:10 PM"
type input "Srinivasa.ks"
type input "Samynathan"
type input "huskur fruits Market , huskur fruits Market , Bangalore, Bangalore Urban, KARNA…"
type input "Apple - Royal - Delicious"
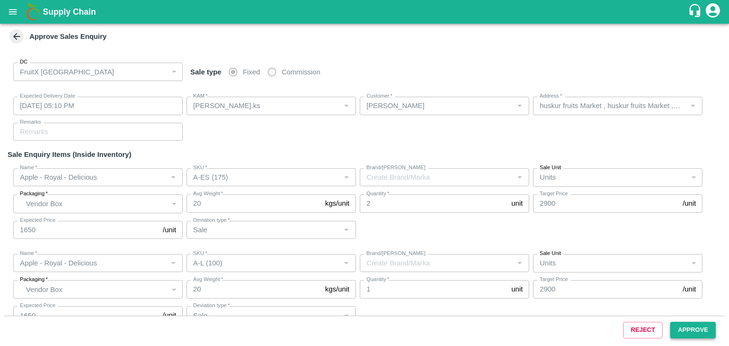
type input "A-ES (175)"
type input "Sale"
type input "Apple - Royal - Delicious"
type input "A-L (100)"
type input "Sale"
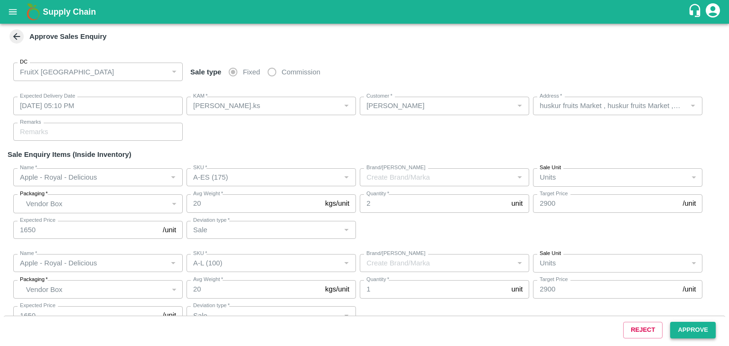
type input "Apple - Indian - Spur"
type input "A-S (150)"
type input "Sale"
click at [693, 325] on button "Approve" at bounding box center [693, 330] width 46 height 17
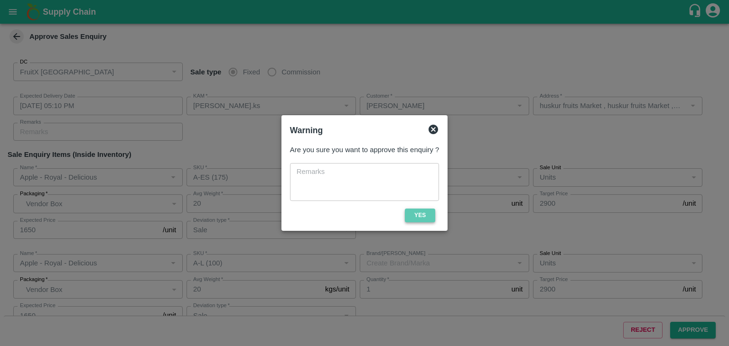
click at [426, 212] on button "Yes" at bounding box center [420, 216] width 30 height 14
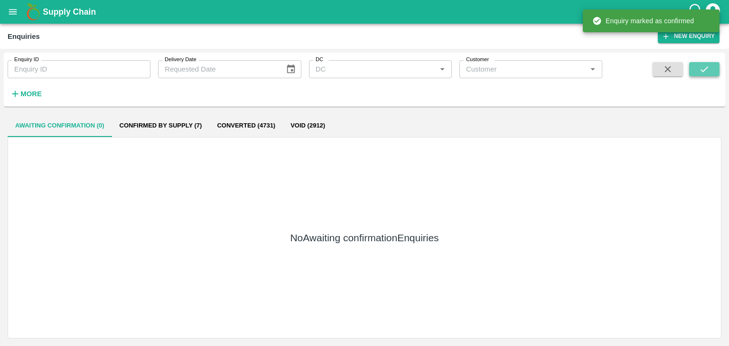
click at [710, 71] on button "submit" at bounding box center [704, 69] width 30 height 14
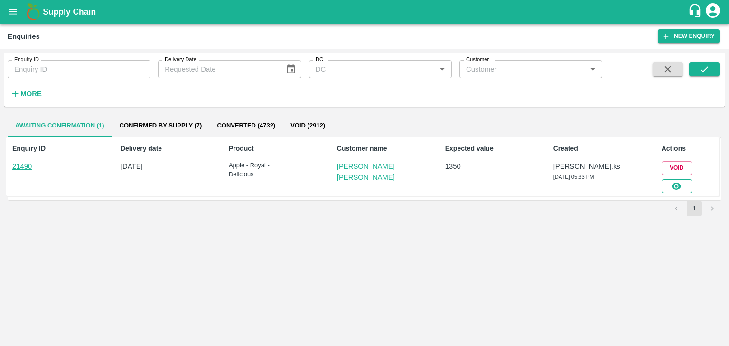
click at [681, 183] on icon "button" at bounding box center [676, 186] width 10 height 10
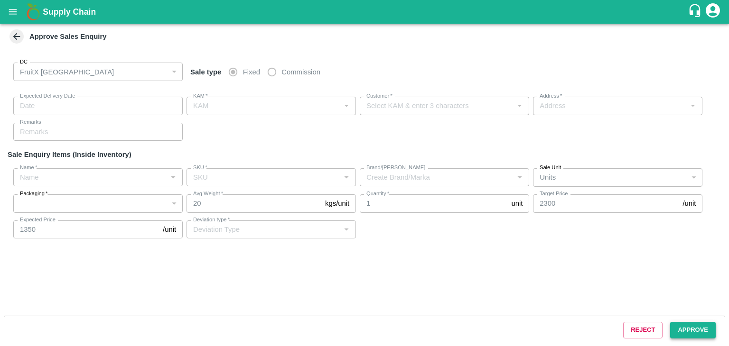
type input "12/08/2025 05:40 PM"
type input "Srinivasa.ks"
type input "Sharath Kumar H M"
type input "S/O: Manjegowda Hadanur, Tendekere Krishnarajpet Mandya, Bangalore, Bangalore U…"
type input "Apple - Royal - Delicious"
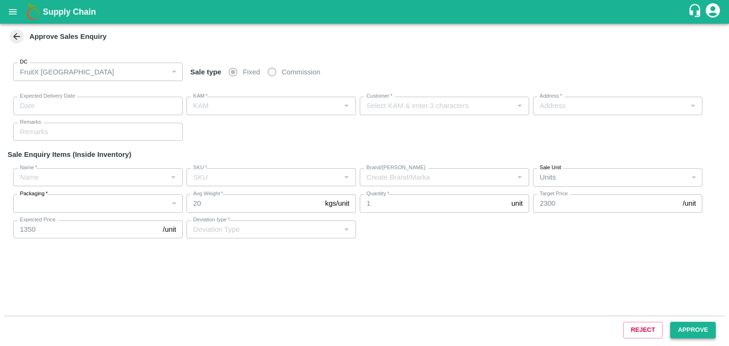
type input "A-Open Septt. -6L"
type input "Sale"
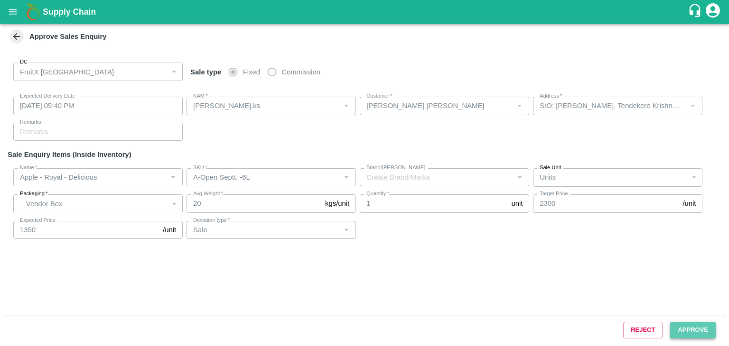
click at [693, 325] on button "Approve" at bounding box center [693, 330] width 46 height 17
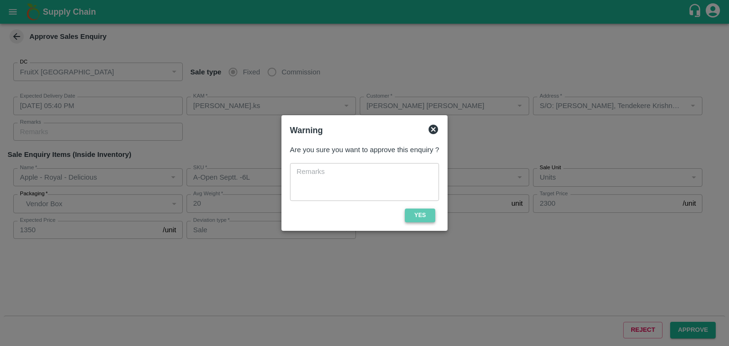
click at [415, 213] on button "Yes" at bounding box center [420, 216] width 30 height 14
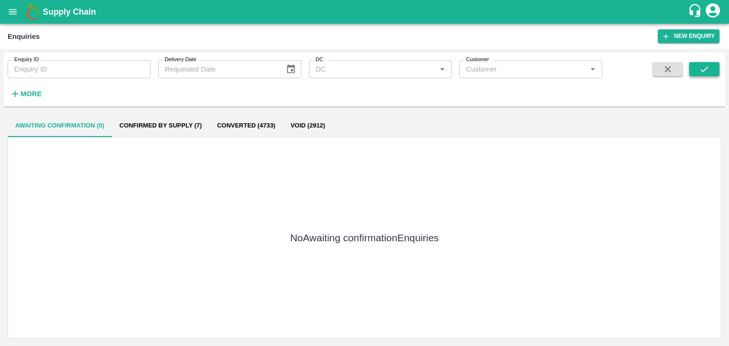
click at [706, 67] on icon "submit" at bounding box center [704, 69] width 10 height 10
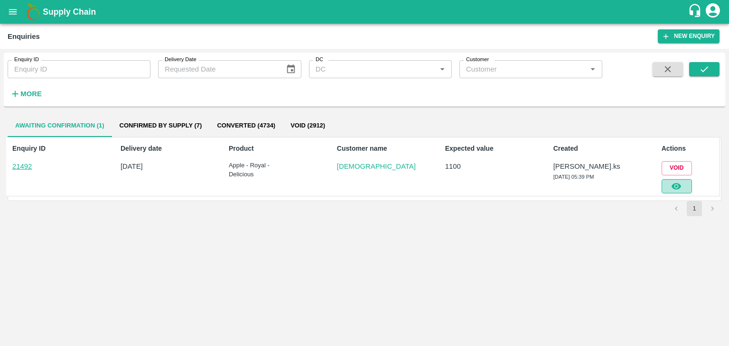
click at [681, 185] on icon "button" at bounding box center [676, 186] width 10 height 10
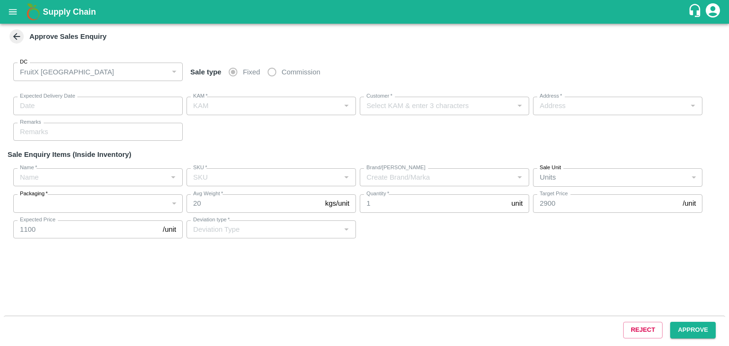
type input "12/08/2025 05:40 PM"
type input "Srinivasa.ks"
type input "Dharma"
type input "I53, huskur fruits Market , Huskur fruits Market , Bangalore, Bengaluru (Bangal…"
type input "Apple - Royal - Delicious"
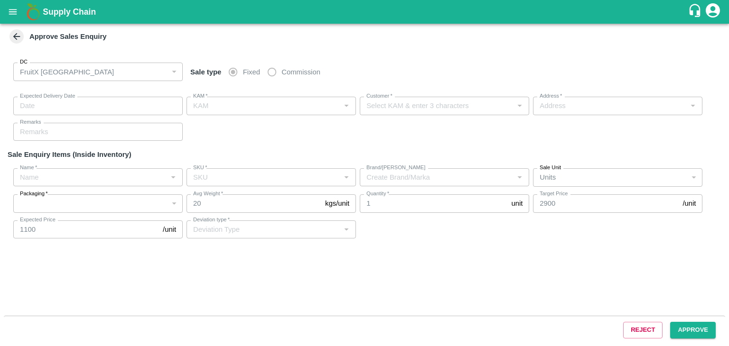
type input "A-EES (210/240)"
type input "Sale"
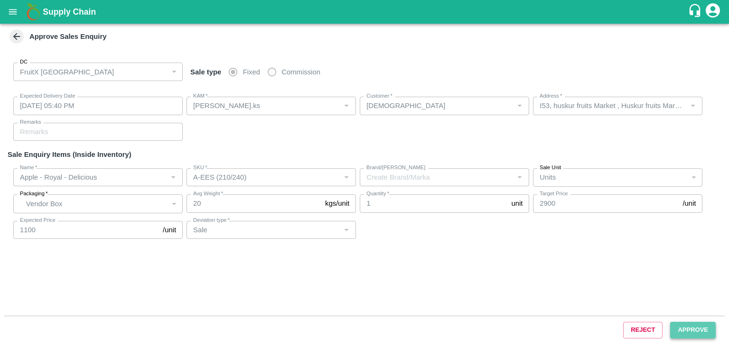
click at [696, 322] on button "Approve" at bounding box center [693, 330] width 46 height 17
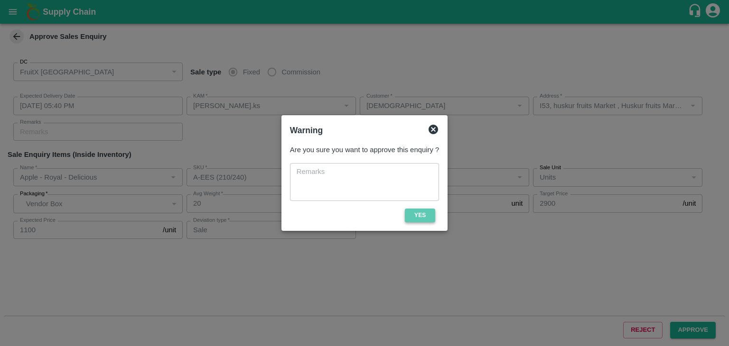
click at [428, 214] on button "Yes" at bounding box center [420, 216] width 30 height 14
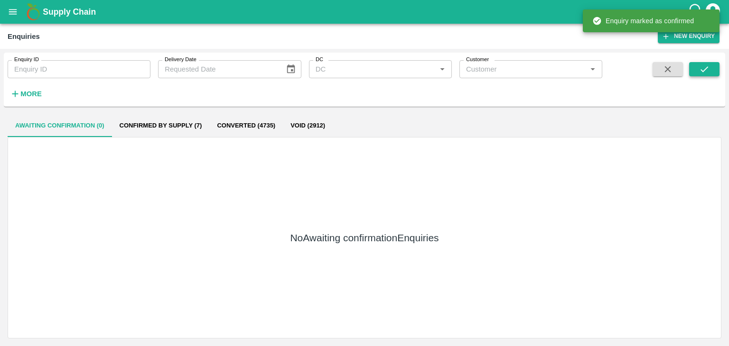
drag, startPoint x: 691, startPoint y: 58, endPoint x: 694, endPoint y: 65, distance: 6.8
click at [694, 65] on div "Enquiry ID Enquiry ID Delivery Date Delivery Date DC DC   * Customer Customer  …" at bounding box center [364, 79] width 721 height 46
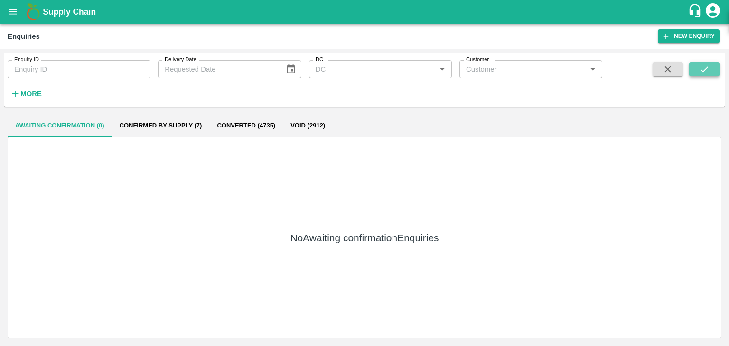
click at [694, 65] on button "submit" at bounding box center [704, 69] width 30 height 14
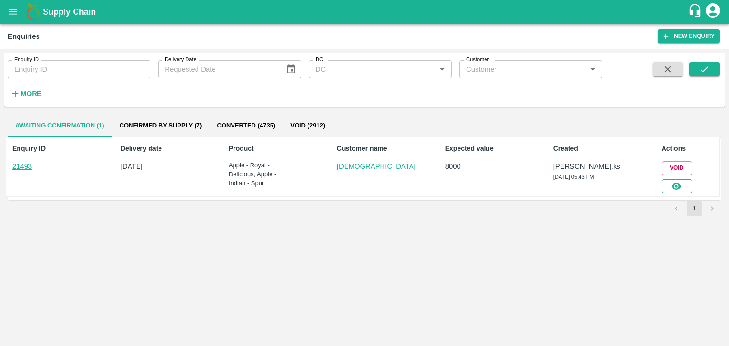
click at [680, 181] on div at bounding box center [674, 185] width 34 height 18
click at [680, 181] on icon "button" at bounding box center [676, 186] width 10 height 10
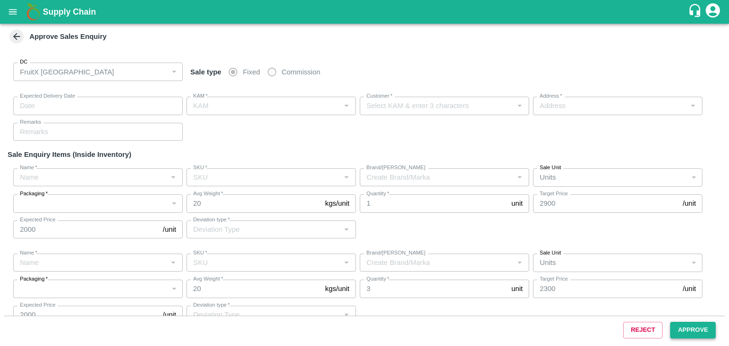
type input "12/08/2025 05:45 PM"
type input "Srinivasa.ks"
type input "Dharma"
type input "I53, huskur fruits Market , Huskur fruits Market , Bangalore, Bengaluru (Bangal…"
type input "Apple - Royal - Delicious"
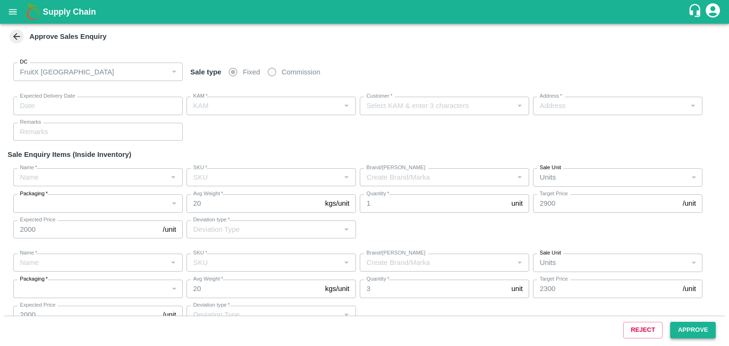
type input "A-ES (175)"
type input "Sale"
type input "Apple - Indian - Spur"
type input "A-S (150)"
type input "Sale"
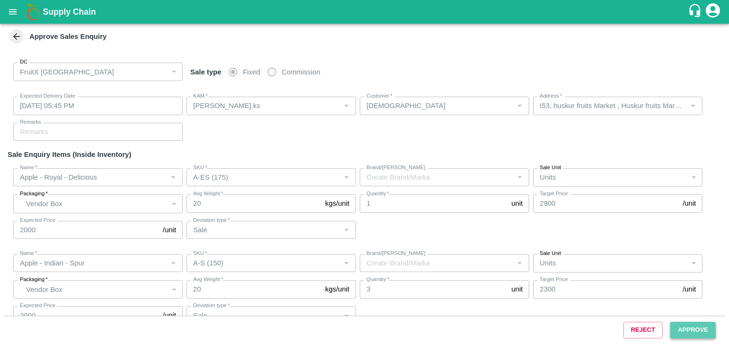
click at [700, 325] on button "Approve" at bounding box center [693, 330] width 46 height 17
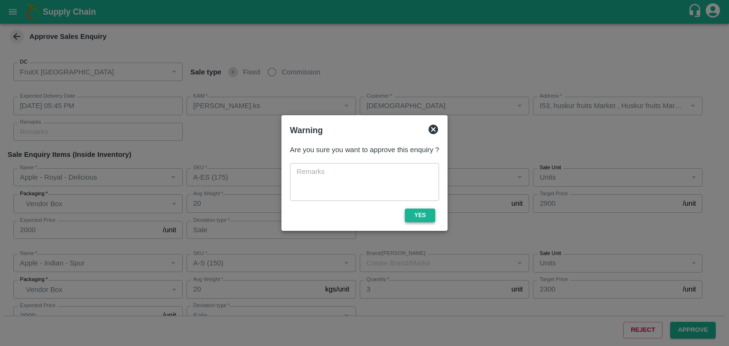
click at [407, 217] on button "Yes" at bounding box center [420, 216] width 30 height 14
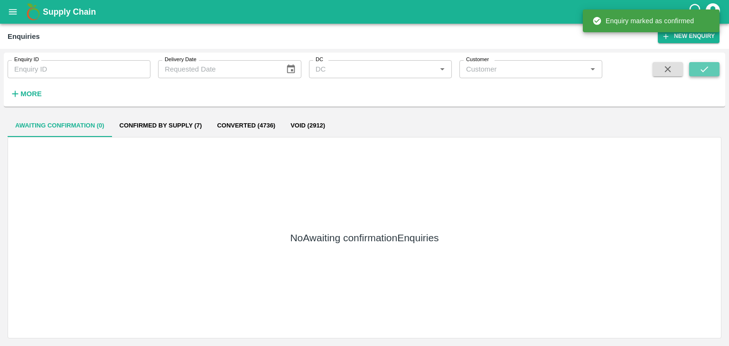
click at [689, 68] on button "submit" at bounding box center [704, 69] width 30 height 14
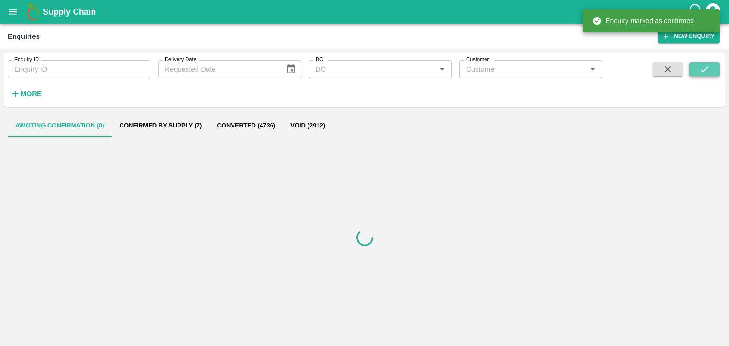
click at [689, 68] on button "submit" at bounding box center [704, 69] width 30 height 14
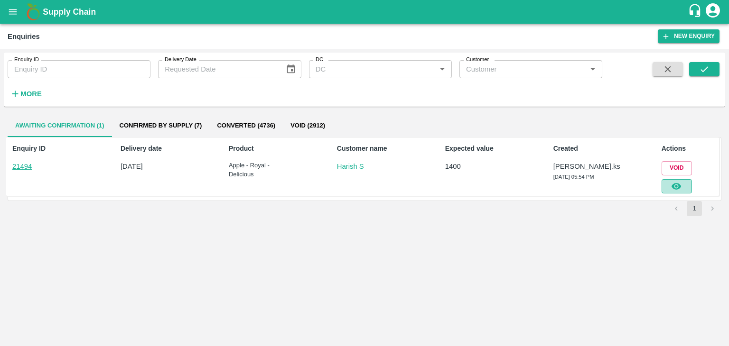
click at [675, 183] on icon "button" at bounding box center [675, 186] width 9 height 7
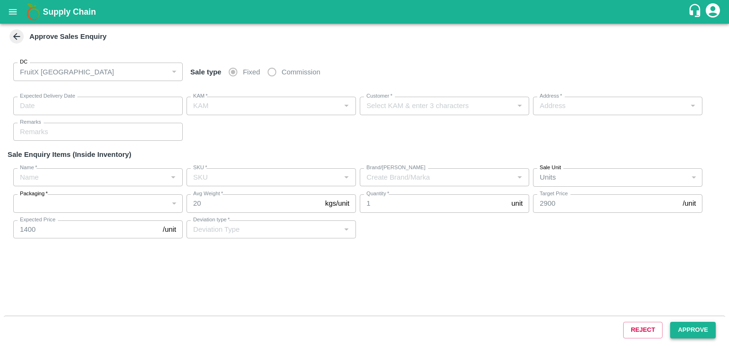
type input "12/08/2025 05:55 PM"
type input "Srinivasa.ks"
type input "Harish S"
type input "I53 huskur 560100, Huskur, Bangalore , Bengaluru (Bangalore) Urban, Karnataka, …"
type input "Apple - Royal - Delicious"
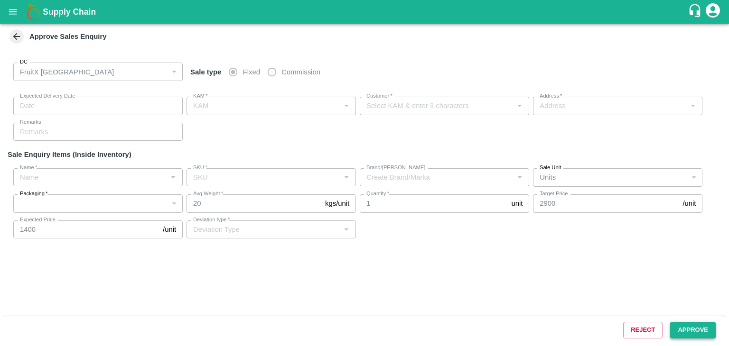
type input "A-ES (175)"
type input "Sale"
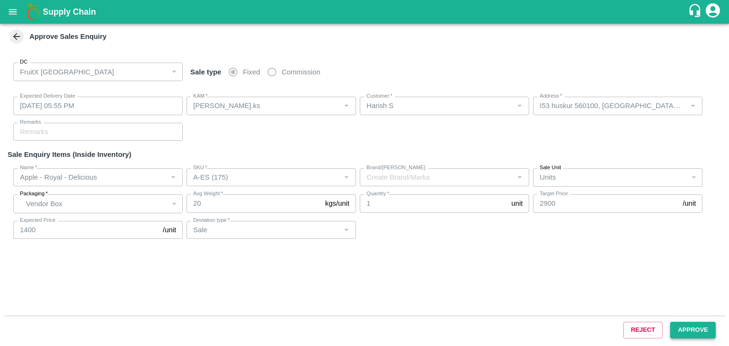
click at [700, 329] on button "Approve" at bounding box center [693, 330] width 46 height 17
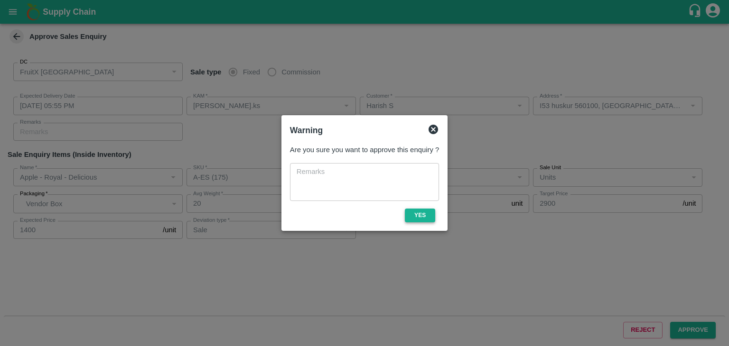
click at [412, 218] on button "Yes" at bounding box center [420, 216] width 30 height 14
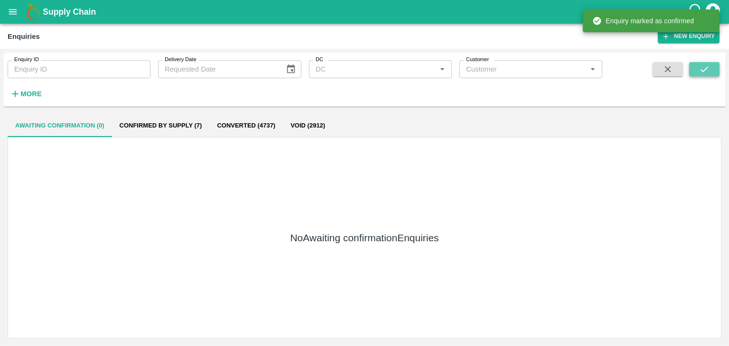
click at [712, 69] on button "submit" at bounding box center [704, 69] width 30 height 14
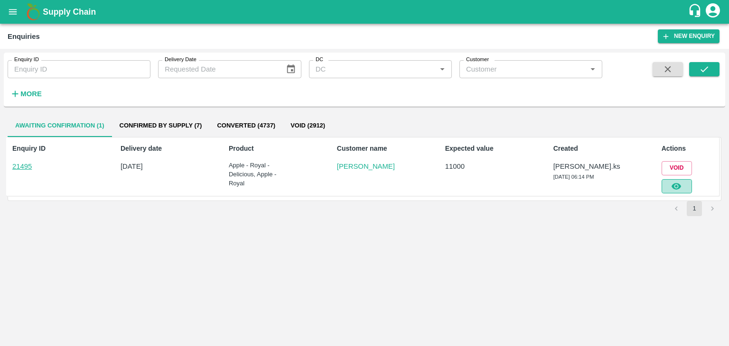
click at [673, 189] on icon "button" at bounding box center [676, 186] width 10 height 10
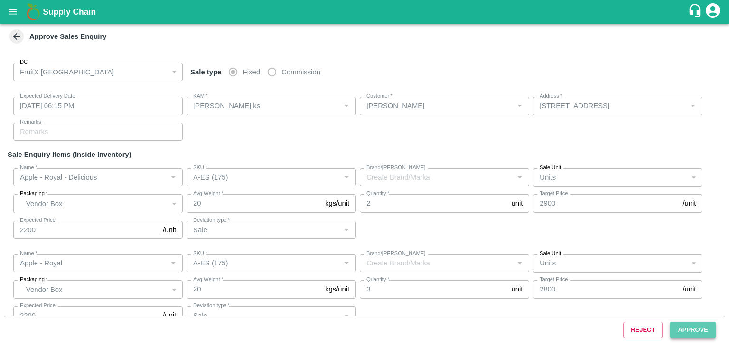
click at [696, 328] on button "Approve" at bounding box center [693, 330] width 46 height 17
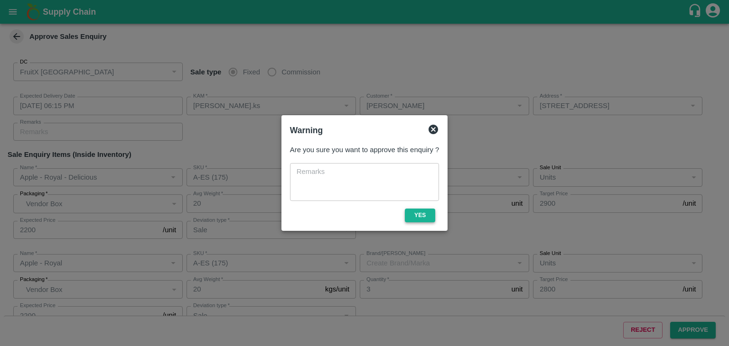
click at [423, 211] on button "Yes" at bounding box center [420, 216] width 30 height 14
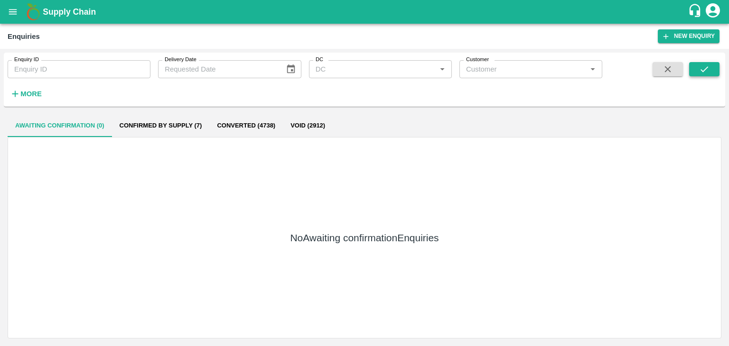
click at [693, 69] on button "submit" at bounding box center [704, 69] width 30 height 14
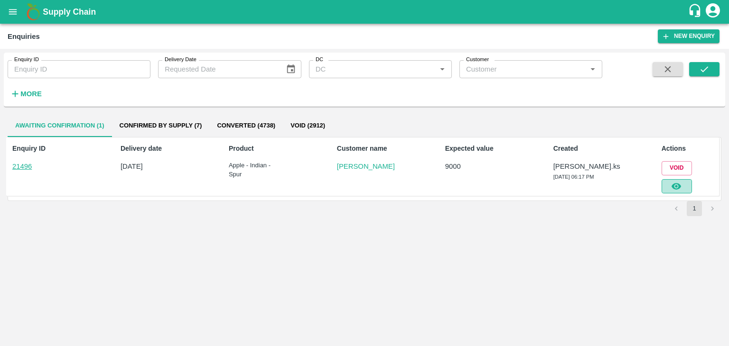
click at [678, 184] on icon "button" at bounding box center [675, 186] width 9 height 7
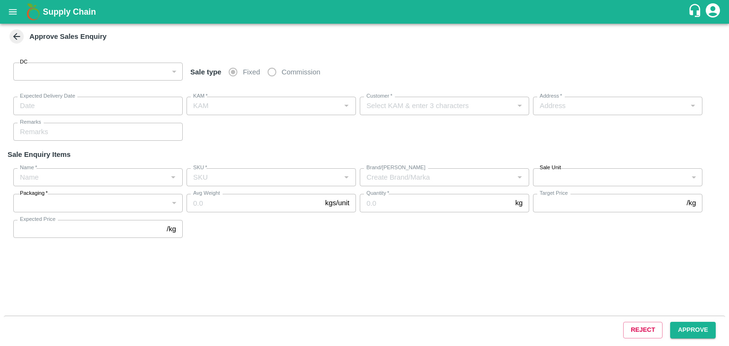
type input "147"
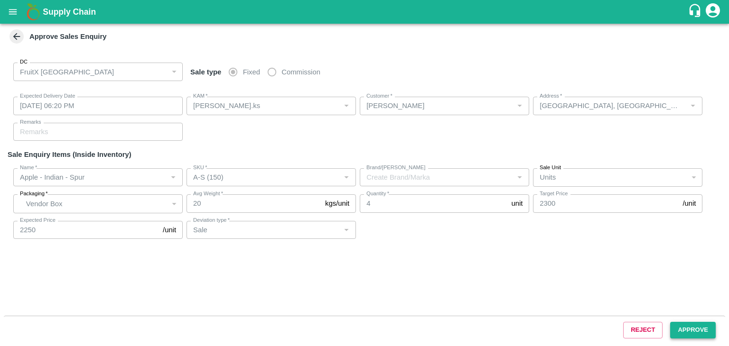
type input "12/08/2025 06:20 PM"
type input "Srinivasa.ks"
type input "Kareem Pasha"
type input "Bandappa road, Mattikere, Bangalore , Bengaluru (Bangalore) Urban, Karnataka, 5…"
click at [705, 328] on button "Approve" at bounding box center [693, 330] width 46 height 17
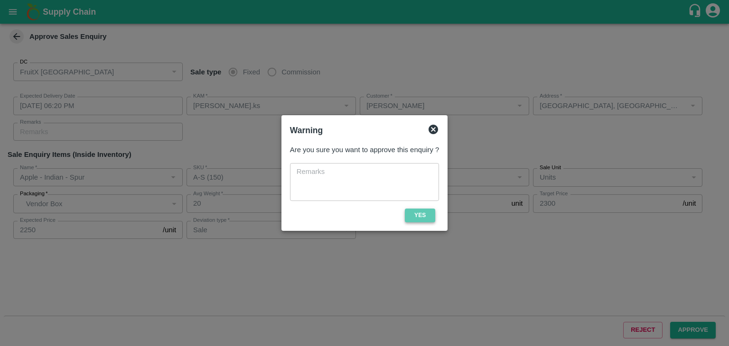
click at [418, 213] on button "Yes" at bounding box center [420, 216] width 30 height 14
